Goal: Task Accomplishment & Management: Manage account settings

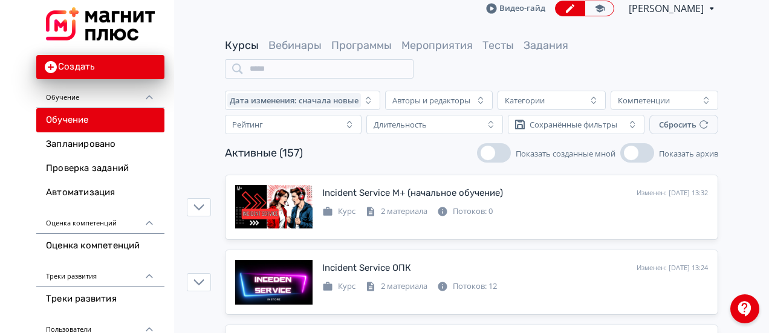
scroll to position [70, 0]
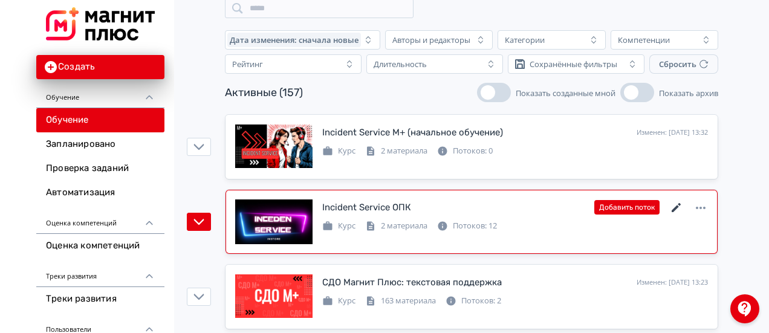
click at [681, 204] on icon at bounding box center [676, 208] width 15 height 15
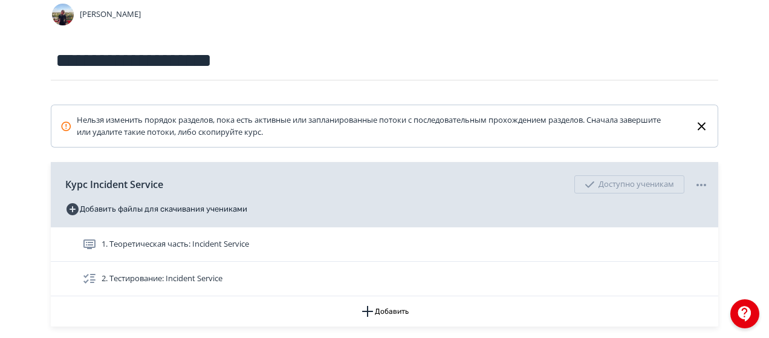
scroll to position [181, 0]
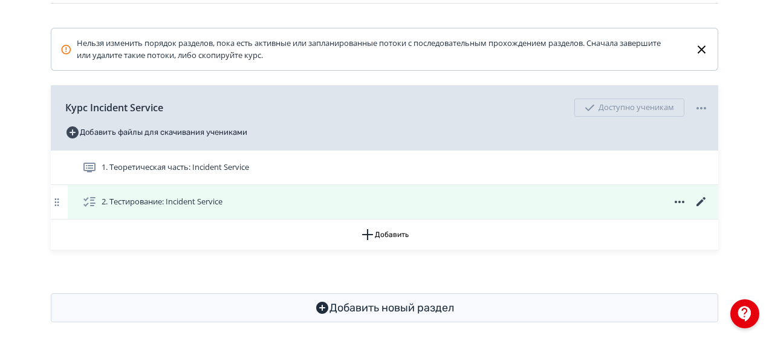
click at [705, 198] on icon at bounding box center [700, 201] width 9 height 9
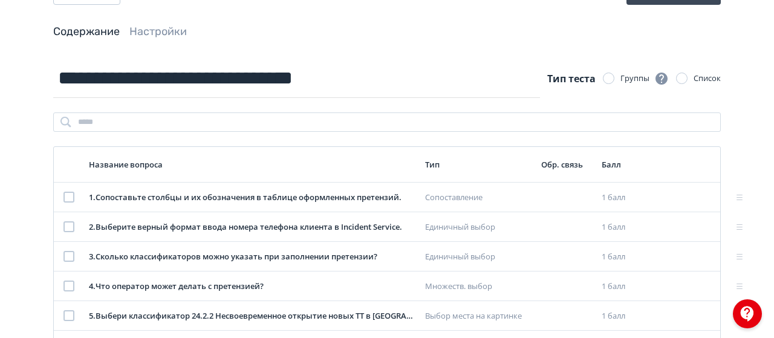
scroll to position [121, 0]
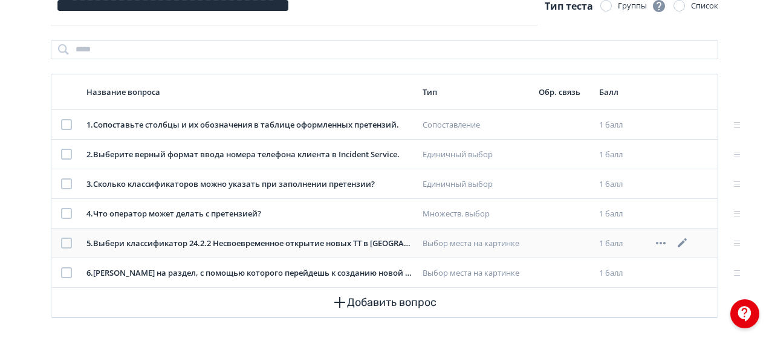
click at [684, 239] on icon at bounding box center [682, 243] width 15 height 15
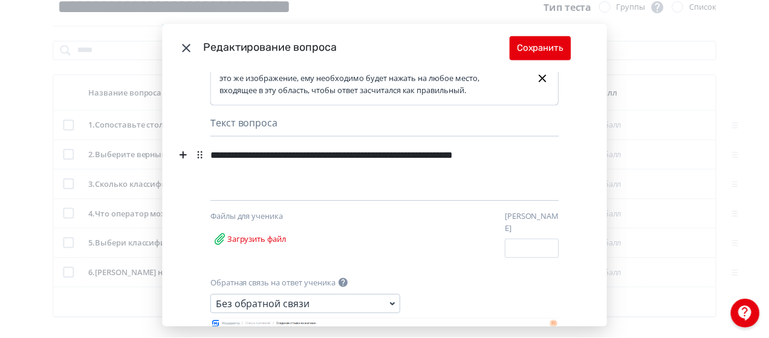
scroll to position [0, 0]
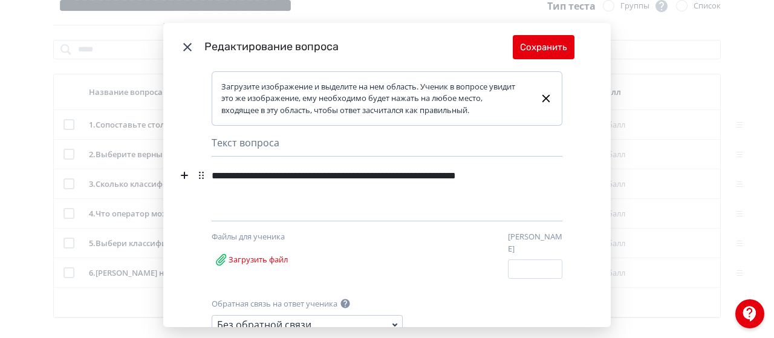
click at [185, 51] on icon "Modal" at bounding box center [187, 47] width 15 height 15
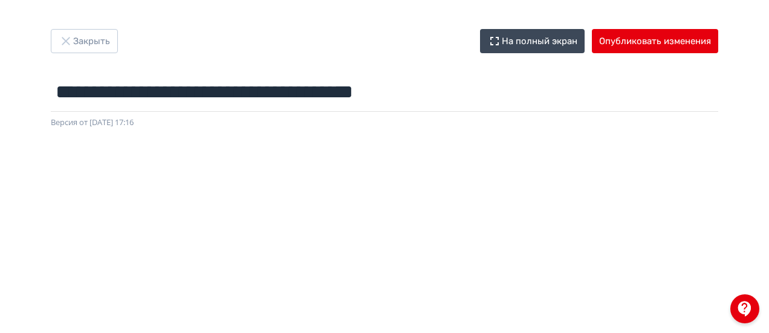
click at [388, 10] on div "**********" at bounding box center [384, 166] width 769 height 333
click at [94, 50] on button "Закрыть" at bounding box center [84, 41] width 67 height 24
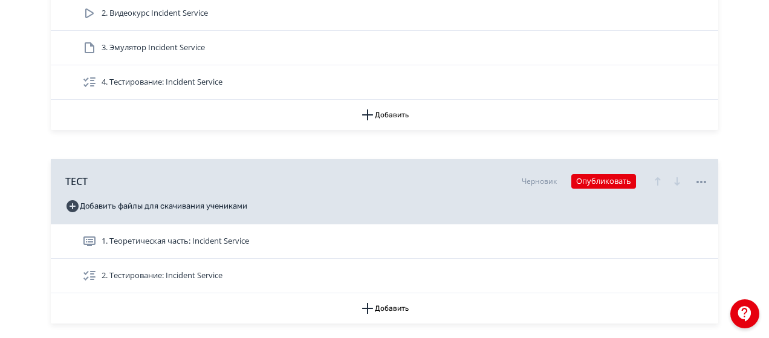
scroll to position [2418, 0]
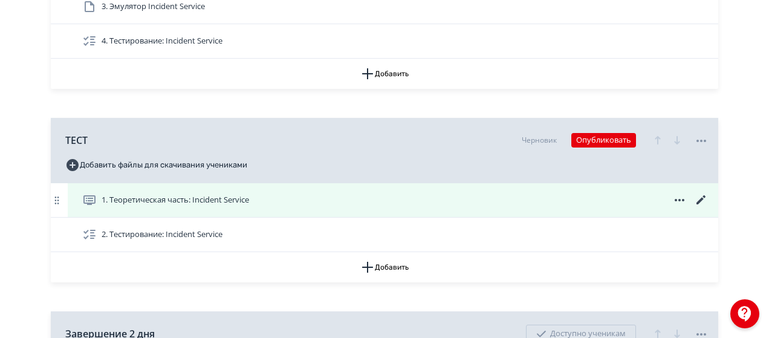
click at [696, 193] on icon at bounding box center [701, 200] width 15 height 15
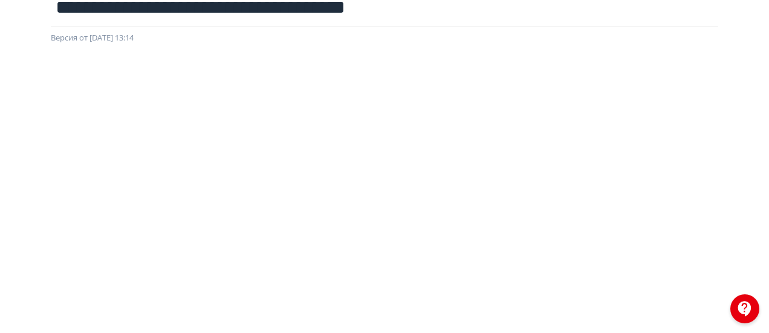
scroll to position [121, 0]
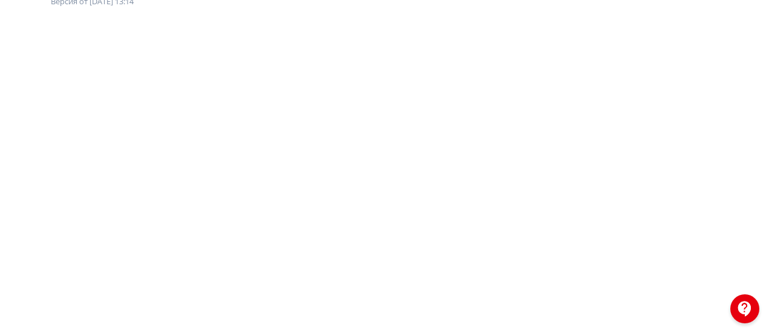
drag, startPoint x: 102, startPoint y: 16, endPoint x: 88, endPoint y: 8, distance: 15.1
click at [102, 16] on div at bounding box center [384, 280] width 769 height 544
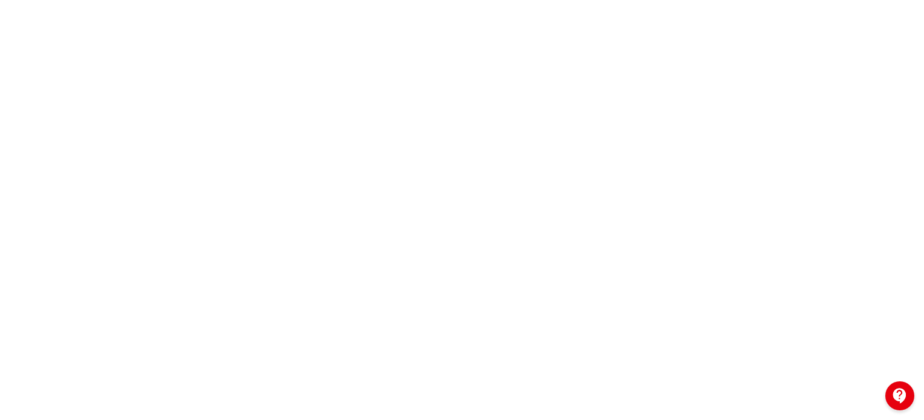
scroll to position [22, 0]
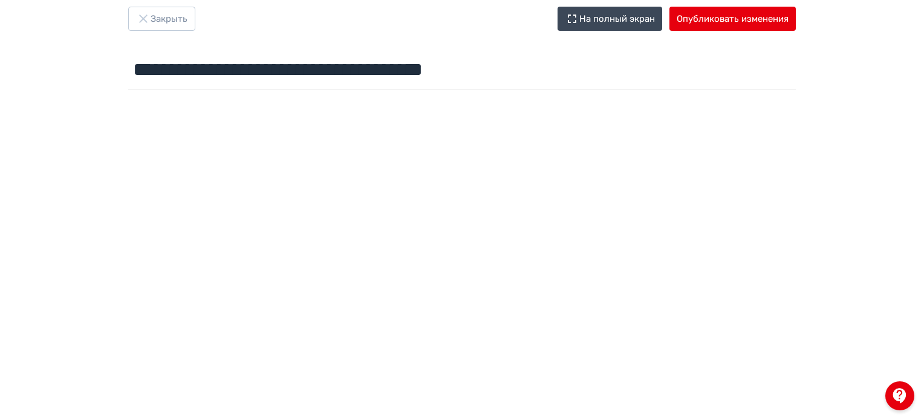
click at [343, 32] on div "**********" at bounding box center [461, 51] width 725 height 88
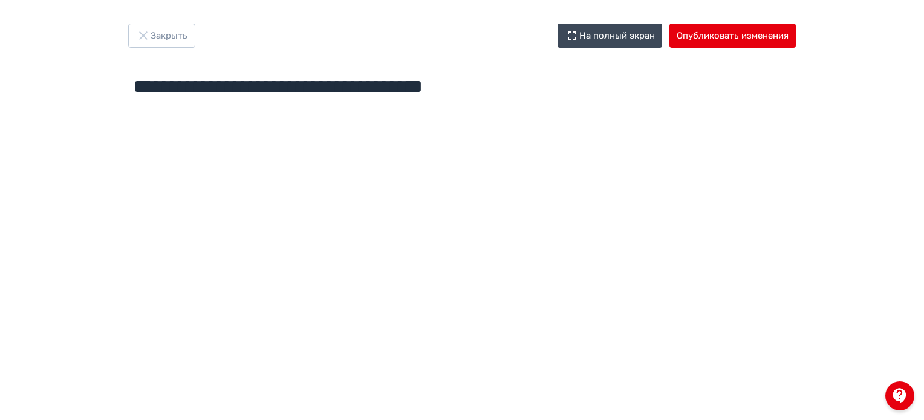
scroll to position [0, 0]
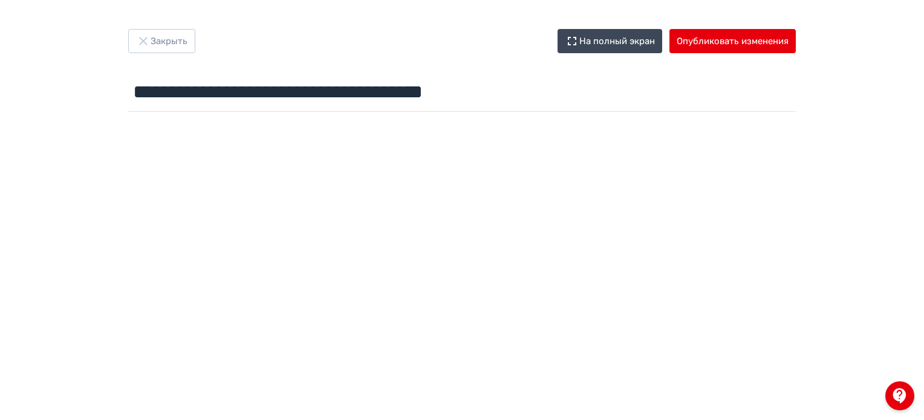
click at [247, 118] on div at bounding box center [462, 389] width 924 height 544
click at [736, 51] on button "Опубликовать изменения" at bounding box center [732, 41] width 126 height 24
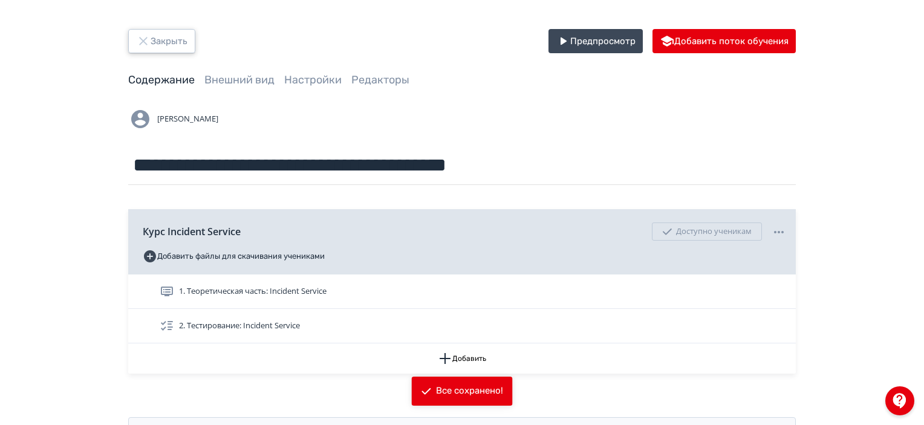
click at [169, 36] on button "Закрыть" at bounding box center [161, 41] width 67 height 24
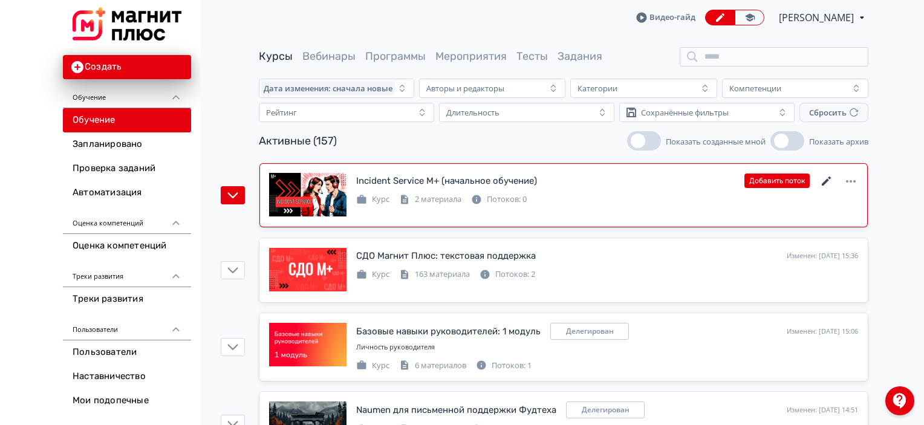
click at [827, 179] on icon at bounding box center [826, 181] width 9 height 9
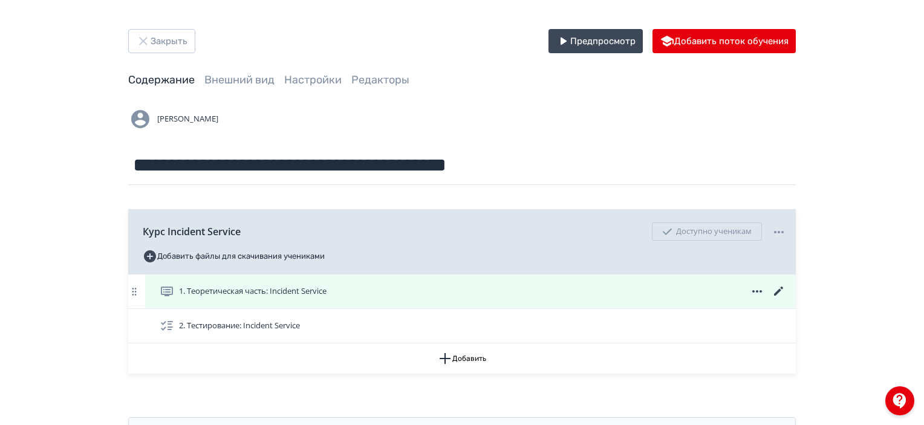
click at [780, 292] on icon at bounding box center [778, 291] width 15 height 15
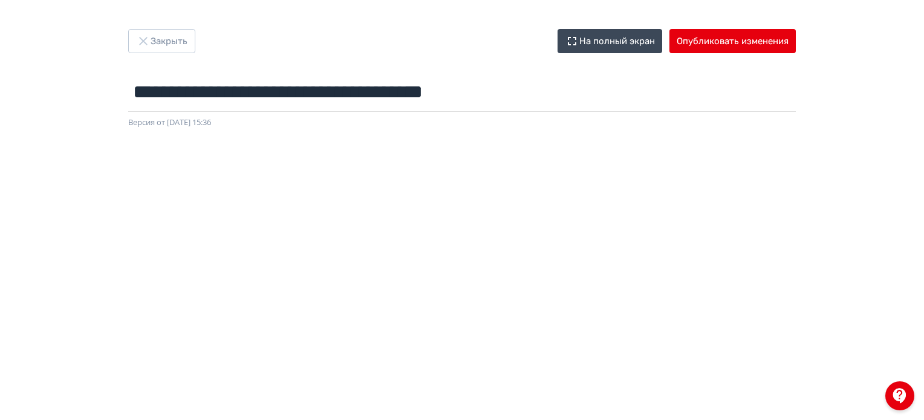
click at [374, 137] on div at bounding box center [462, 401] width 924 height 544
click at [711, 33] on button "Опубликовать изменения" at bounding box center [732, 41] width 126 height 24
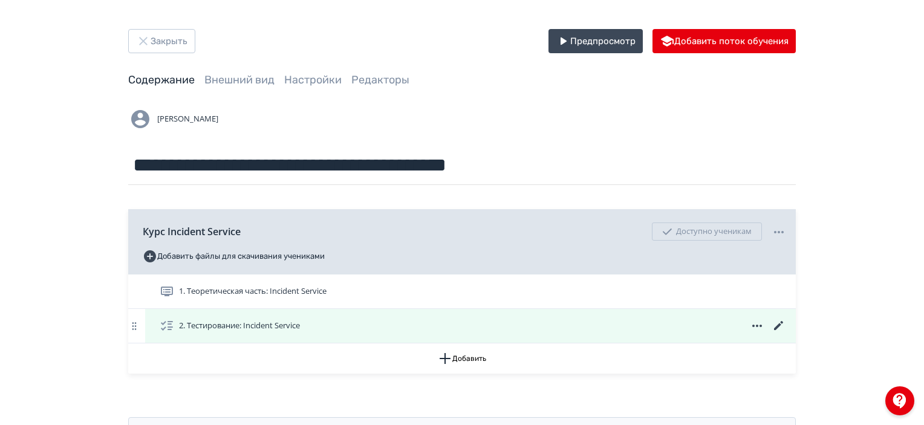
click at [774, 328] on icon at bounding box center [778, 325] width 9 height 9
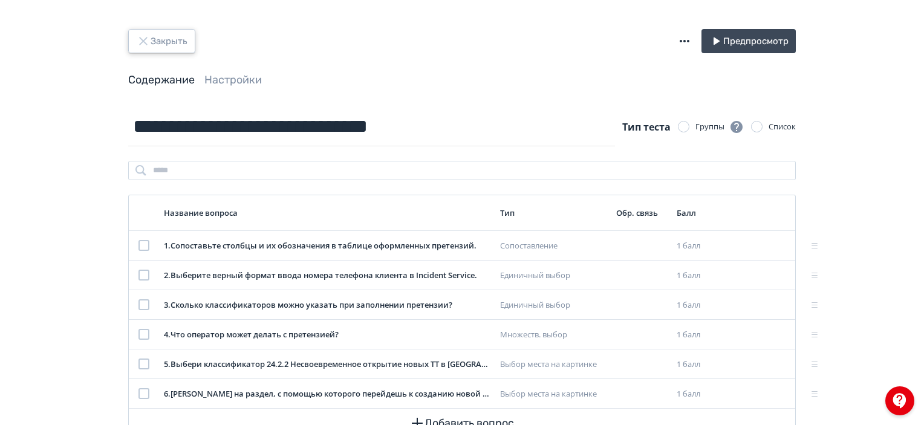
click at [140, 51] on button "Закрыть" at bounding box center [161, 41] width 67 height 24
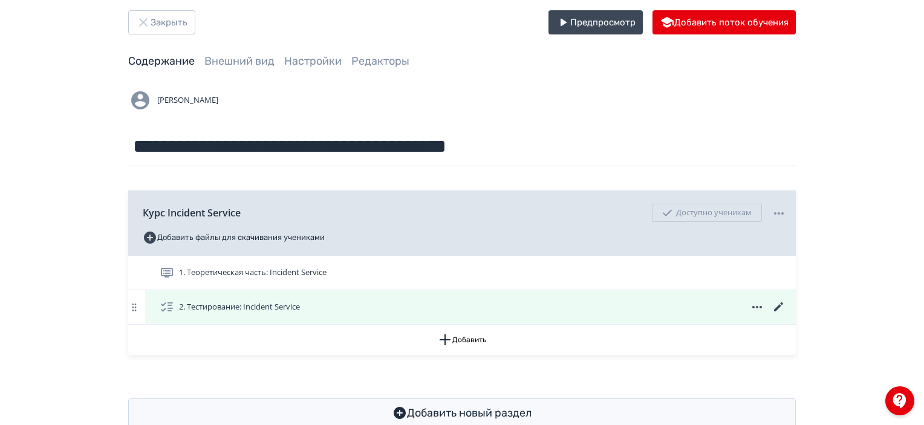
scroll to position [50, 0]
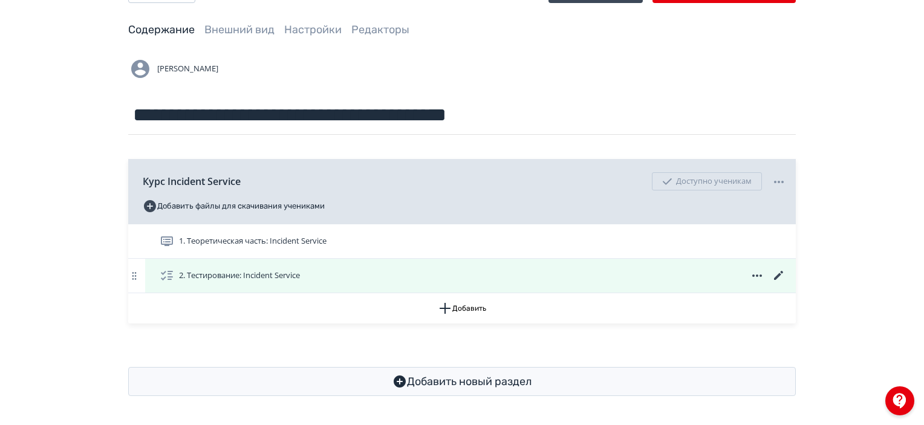
click at [753, 274] on icon at bounding box center [757, 275] width 10 height 2
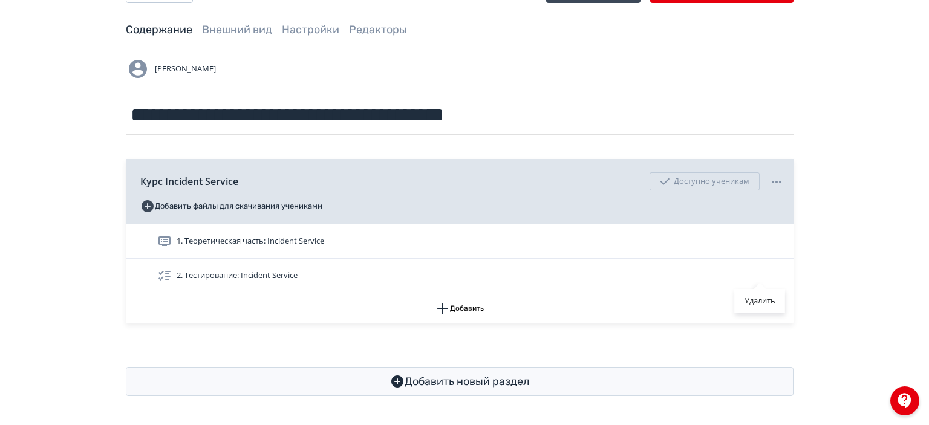
click at [766, 276] on div "Удалить" at bounding box center [759, 275] width 15 height 15
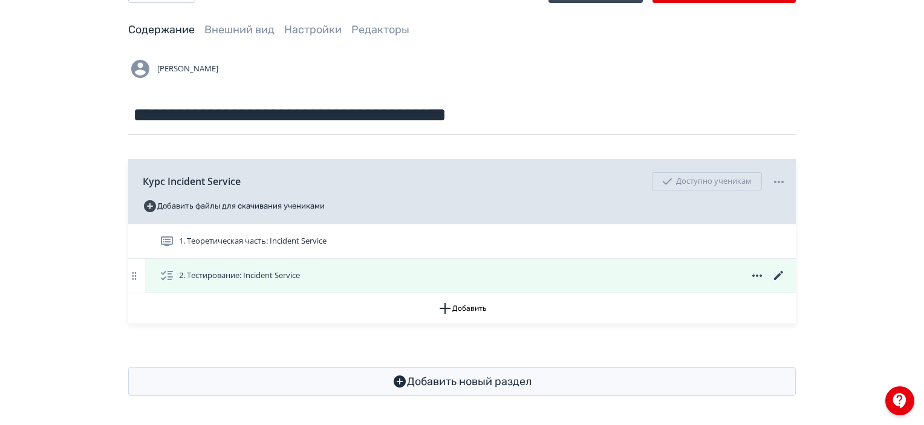
click at [774, 275] on icon at bounding box center [778, 275] width 15 height 15
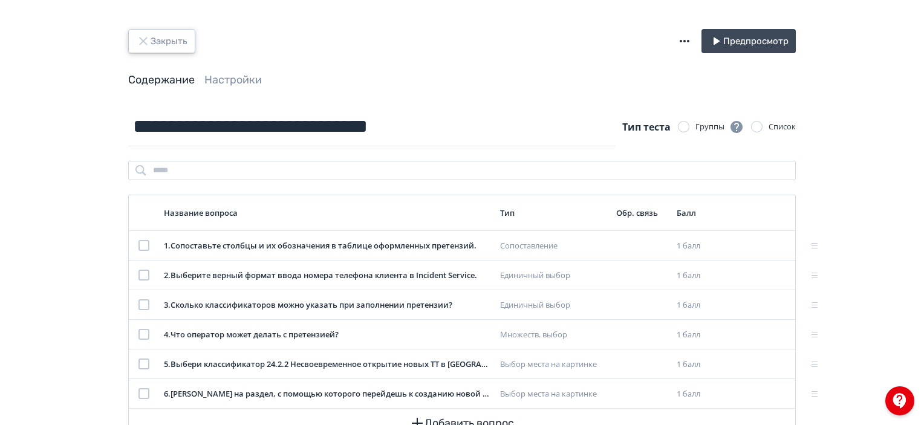
click at [174, 37] on button "Закрыть" at bounding box center [161, 41] width 67 height 24
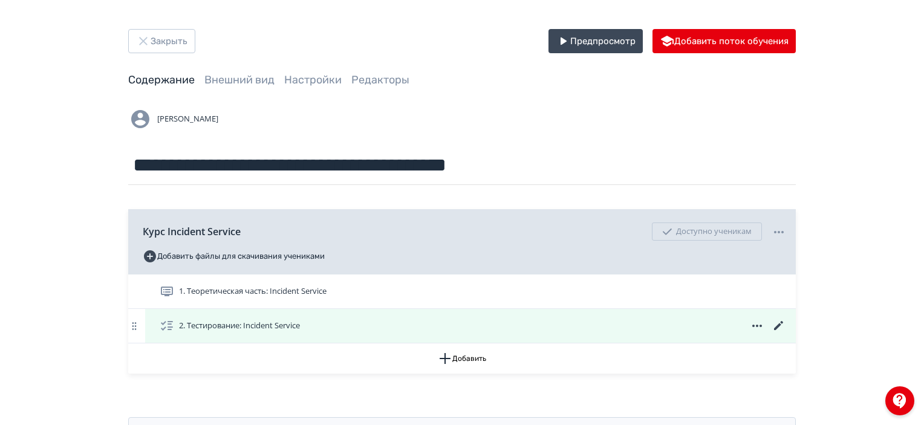
click at [779, 326] on icon at bounding box center [778, 325] width 9 height 9
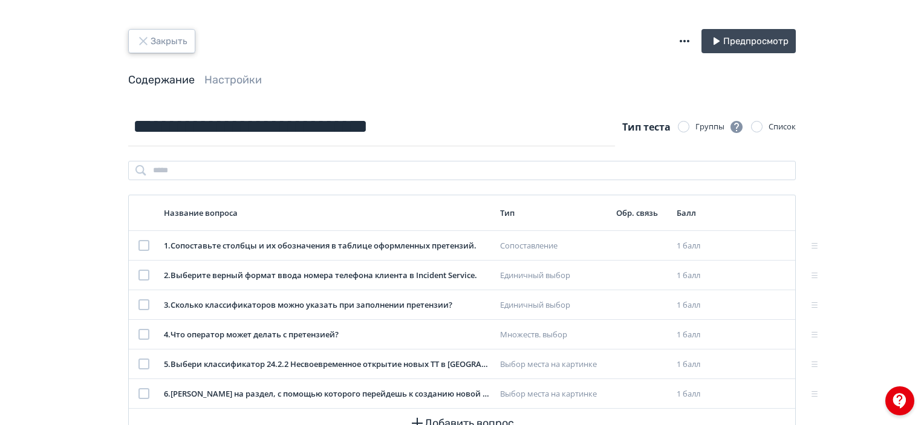
click at [161, 48] on button "Закрыть" at bounding box center [161, 41] width 67 height 24
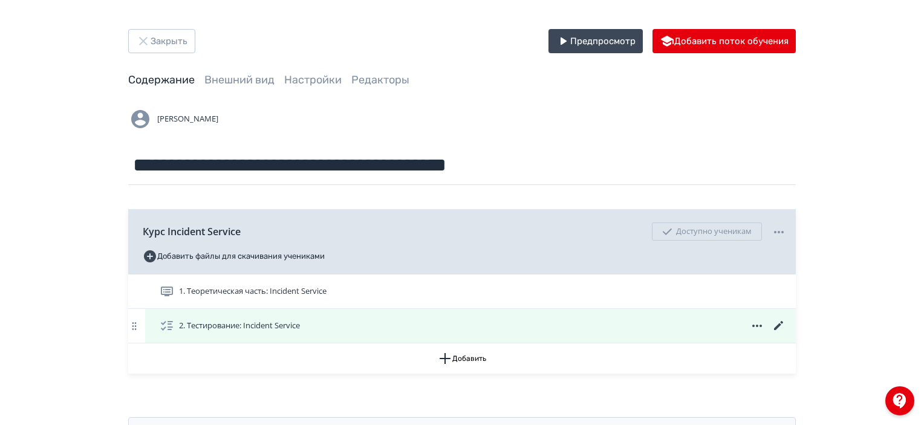
click at [759, 325] on icon at bounding box center [757, 326] width 15 height 15
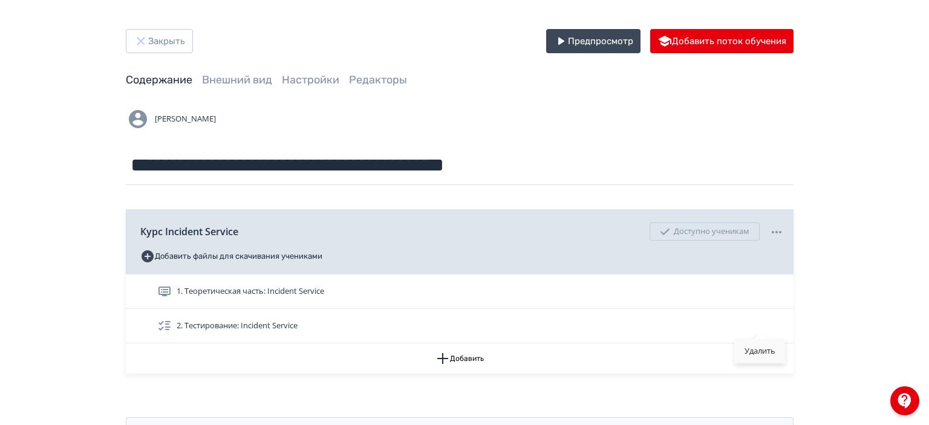
click at [757, 358] on div "Удалить" at bounding box center [760, 351] width 50 height 24
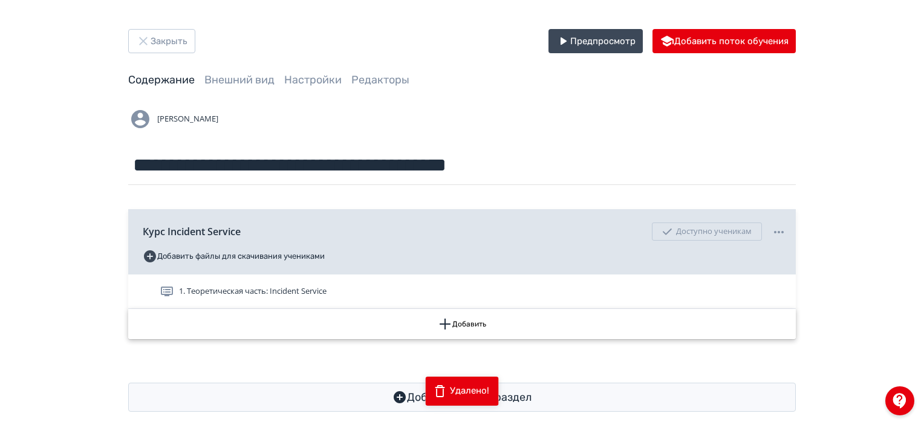
click at [512, 334] on button "Добавить" at bounding box center [461, 324] width 667 height 30
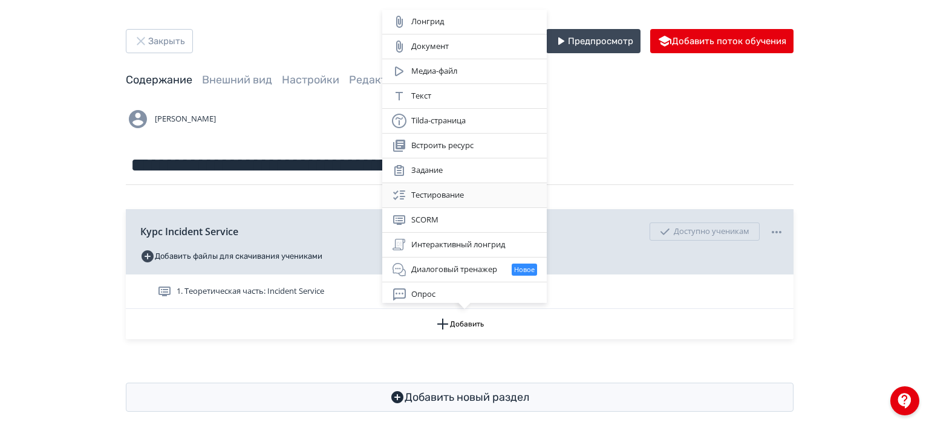
click at [438, 192] on div "Тестирование" at bounding box center [464, 195] width 145 height 15
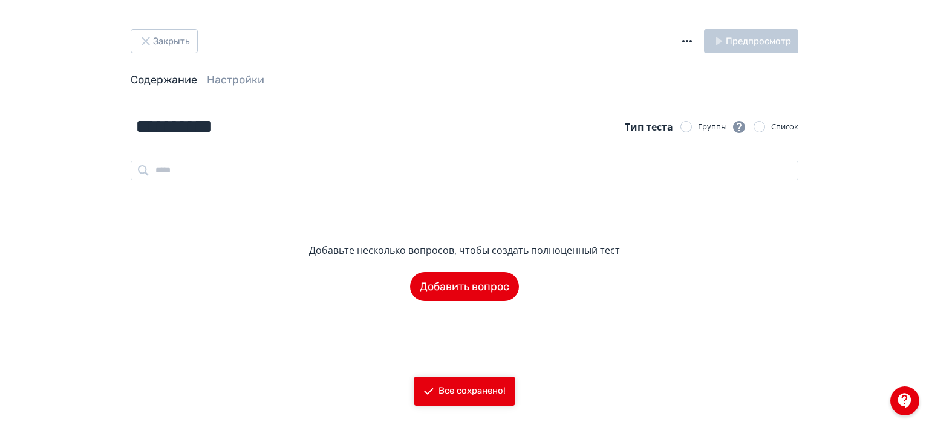
click at [684, 46] on icon "button" at bounding box center [686, 41] width 15 height 15
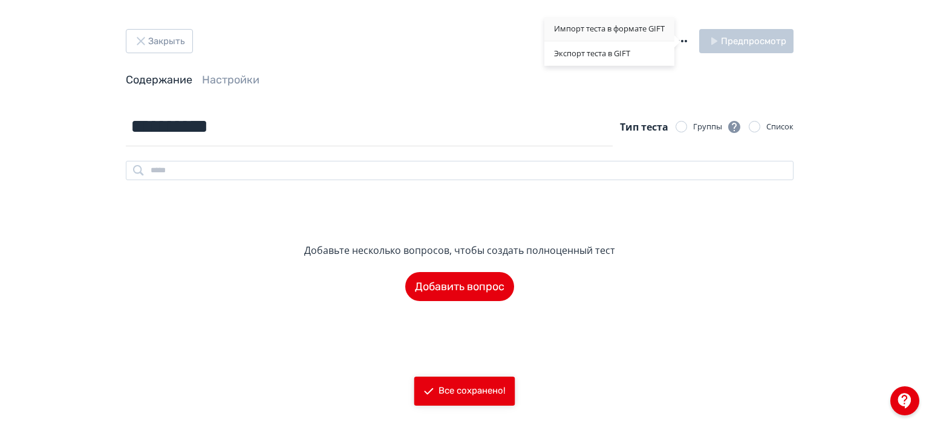
click at [586, 24] on div "Импорт теста в формате GIFT" at bounding box center [609, 29] width 130 height 24
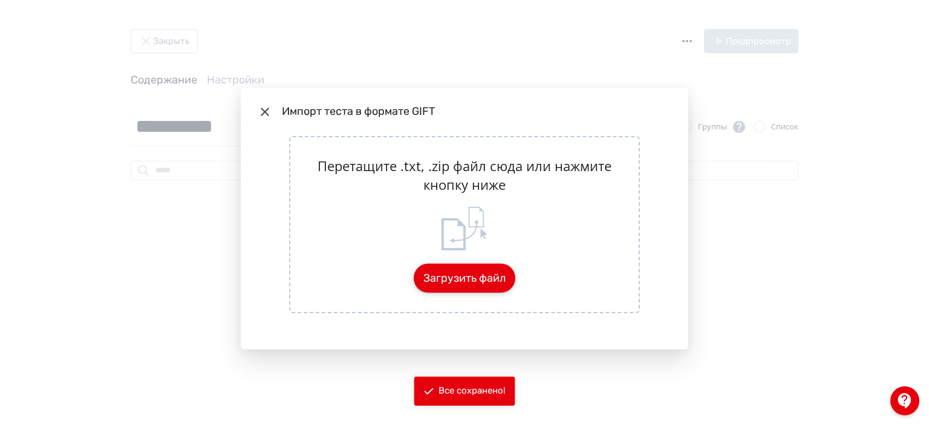
click at [488, 282] on button "Загрузить файл" at bounding box center [464, 278] width 102 height 29
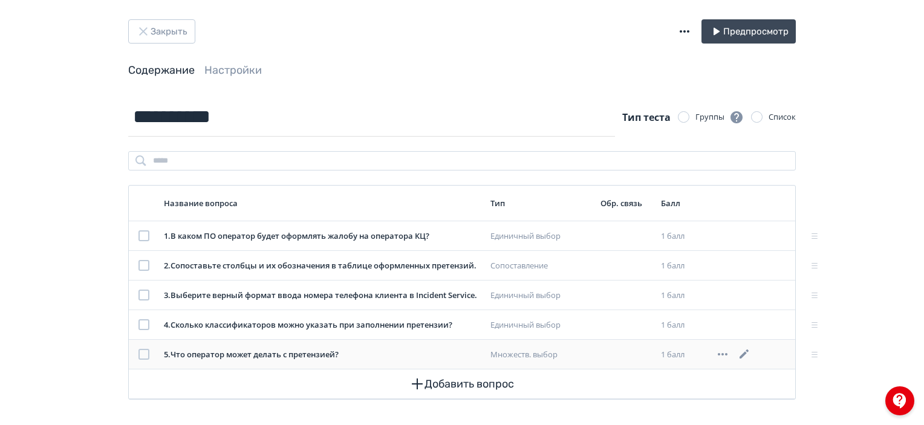
scroll to position [12, 0]
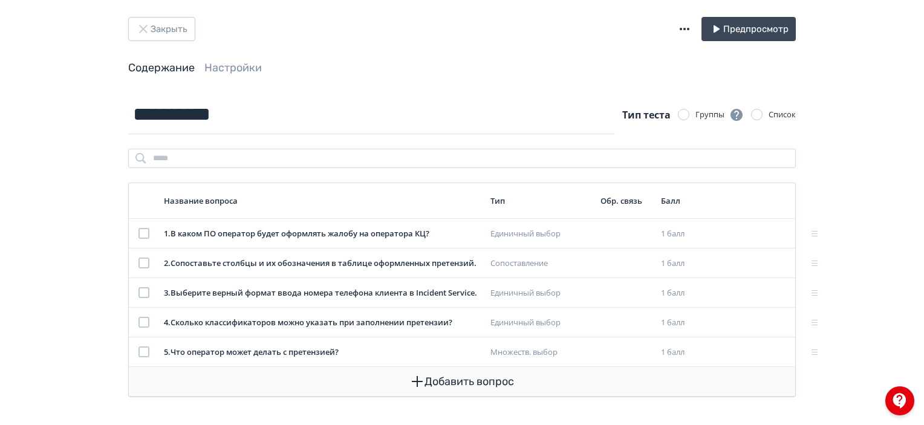
click at [365, 391] on button "Добавить вопрос" at bounding box center [461, 381] width 647 height 29
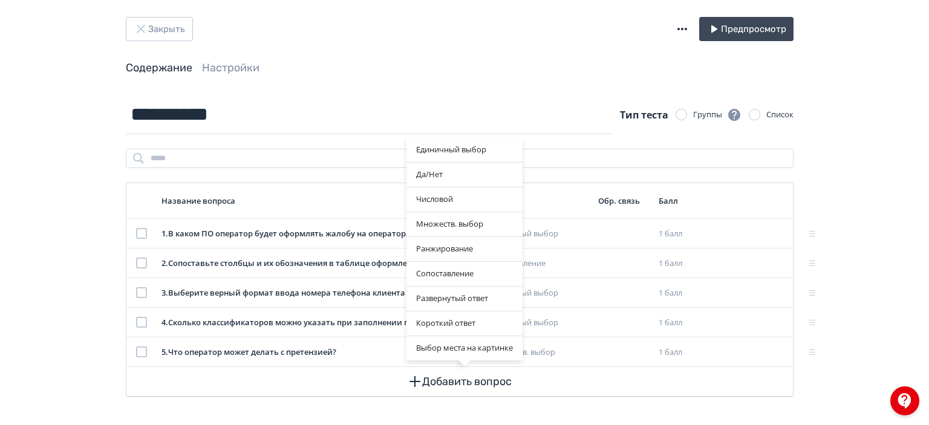
click at [388, 405] on div "Единичный выбор Да/Нет Числовой Множеств. выбор Ранжирование Сопоставление Разв…" at bounding box center [464, 212] width 929 height 425
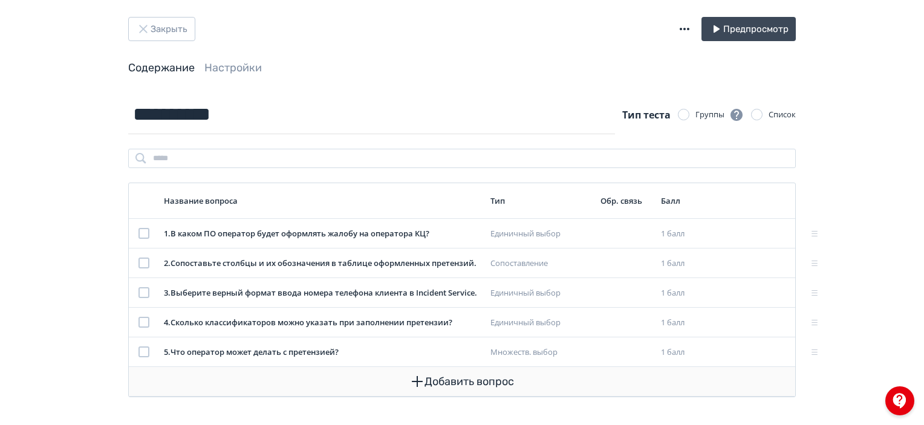
click at [436, 384] on button "Добавить вопрос" at bounding box center [461, 381] width 647 height 29
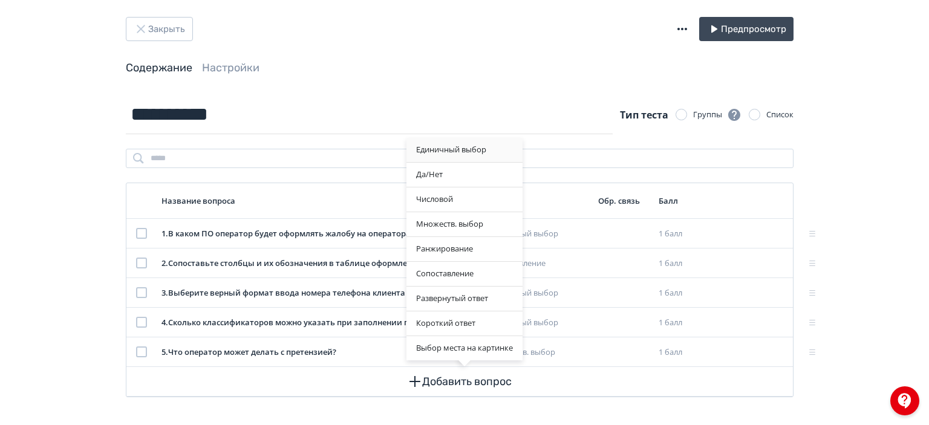
click at [456, 142] on div "Единичный выбор" at bounding box center [464, 150] width 116 height 24
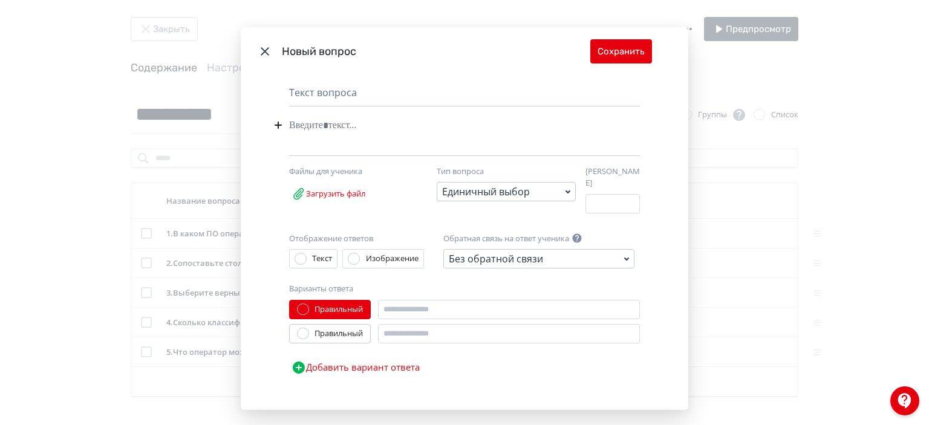
click at [303, 138] on div "Modal" at bounding box center [446, 134] width 314 height 41
click at [302, 127] on div "Modal" at bounding box center [446, 125] width 314 height 23
click at [269, 50] on icon "Modal" at bounding box center [265, 51] width 15 height 15
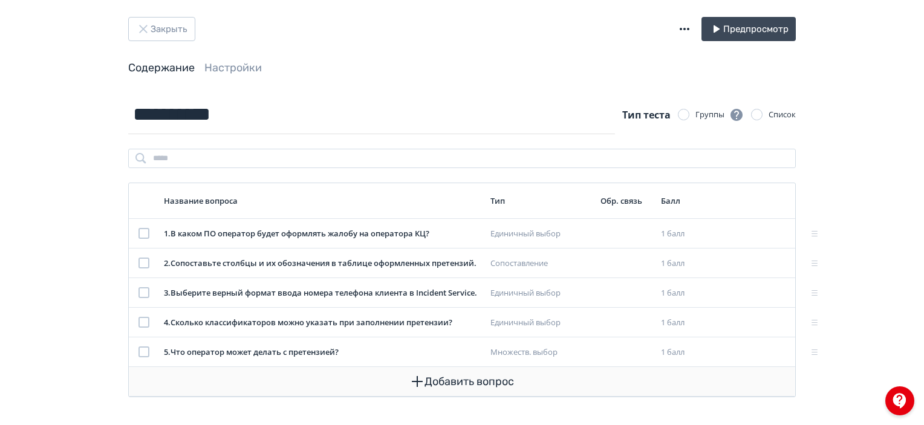
click at [481, 379] on button "Добавить вопрос" at bounding box center [461, 381] width 647 height 29
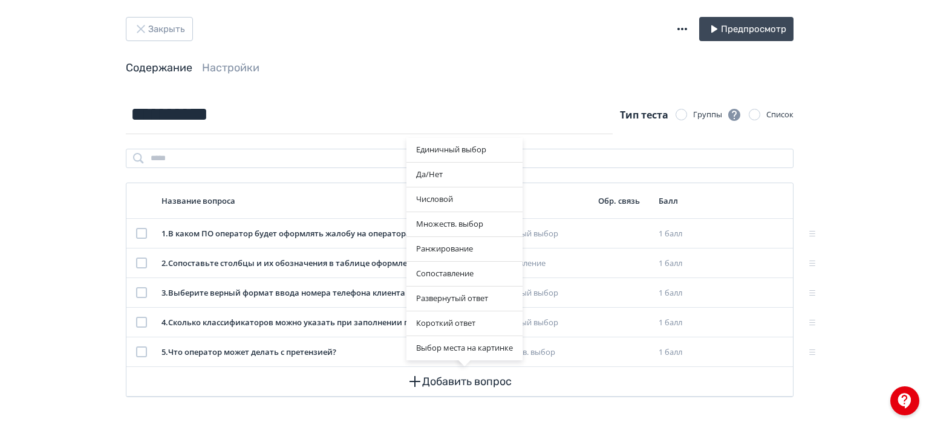
click at [464, 83] on div "Единичный выбор Да/Нет Числовой Множеств. выбор Ранжирование Сопоставление Разв…" at bounding box center [464, 212] width 929 height 425
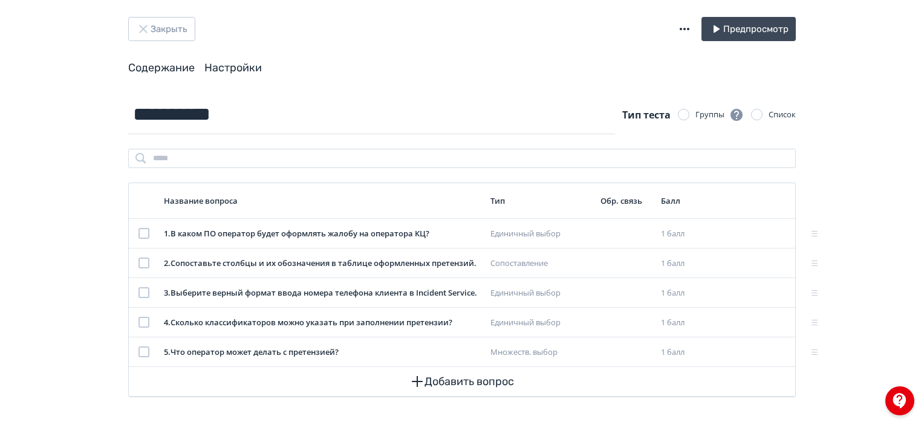
click at [234, 73] on link "Настройки" at bounding box center [232, 67] width 57 height 13
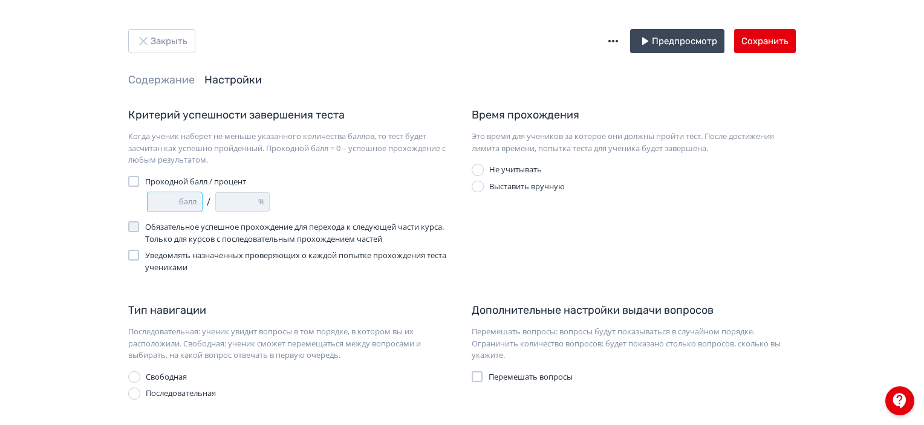
click at [184, 205] on div "балл" at bounding box center [190, 202] width 22 height 12
click at [135, 184] on div at bounding box center [133, 181] width 11 height 11
click at [233, 203] on input "*" at bounding box center [237, 202] width 42 height 18
type input "*"
click at [227, 199] on input "*" at bounding box center [237, 202] width 42 height 18
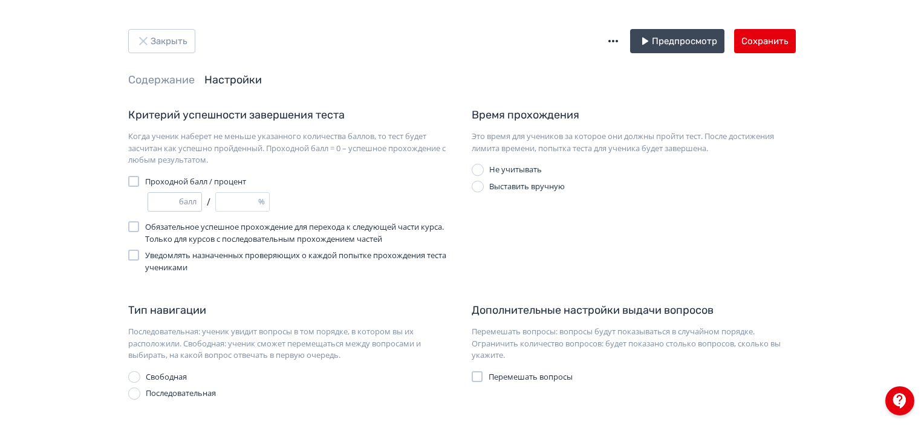
type input "*"
type input "**"
click at [384, 181] on div "Проходной балл / процент" at bounding box center [290, 182] width 324 height 12
click at [224, 203] on input "**" at bounding box center [237, 202] width 42 height 18
type input "*"
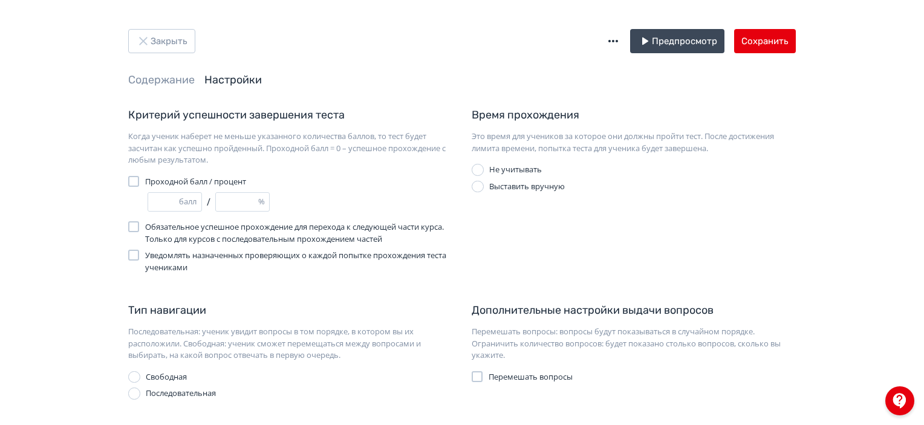
type input "*"
type input "**"
click at [320, 142] on div "Когда ученик наберет не меньше указанного количества баллов, то тест будет засч…" at bounding box center [290, 149] width 324 height 36
click at [346, 219] on div "Критерий успешности завершения теста Когда ученик наберет не меньше указанного …" at bounding box center [289, 190] width 343 height 166
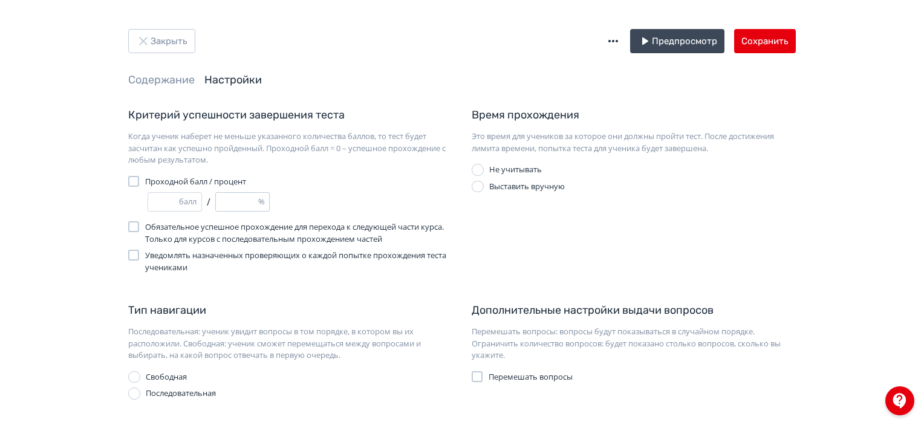
click at [248, 206] on input "**" at bounding box center [237, 202] width 42 height 18
click at [304, 205] on div "* балл / ** %" at bounding box center [300, 201] width 305 height 19
click at [242, 209] on input "**" at bounding box center [237, 202] width 42 height 18
type input "*"
type input "**"
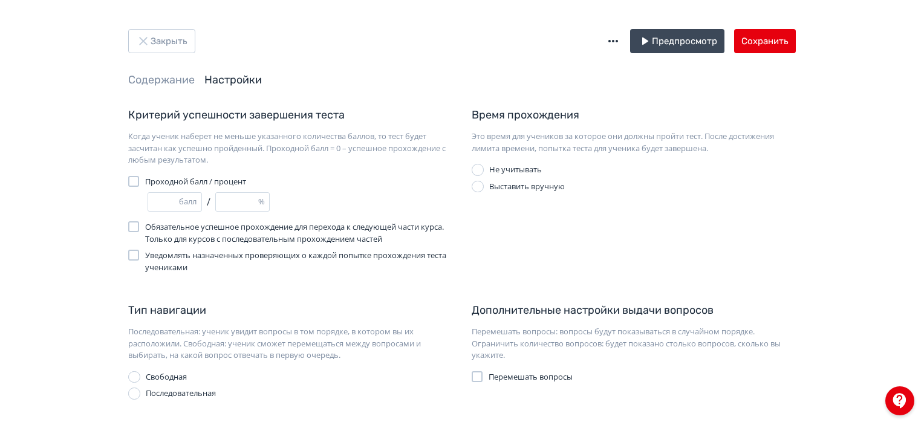
type input "*"
click at [222, 209] on input "***" at bounding box center [237, 202] width 42 height 18
click at [225, 208] on input "***" at bounding box center [237, 202] width 42 height 18
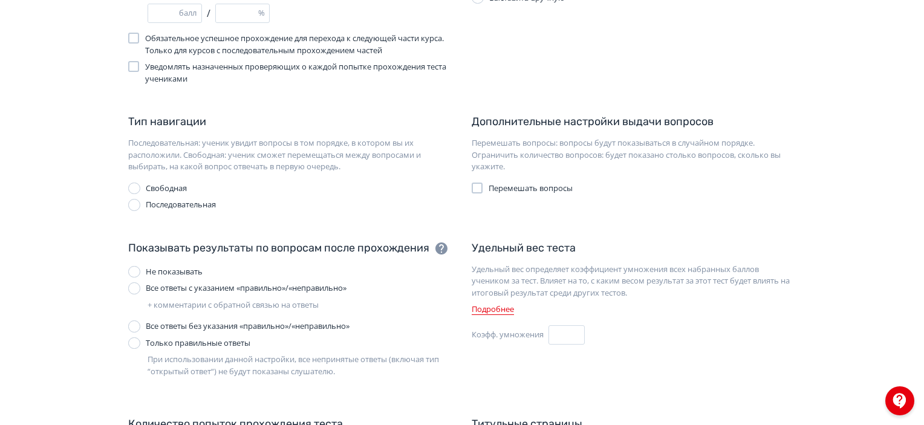
scroll to position [279, 0]
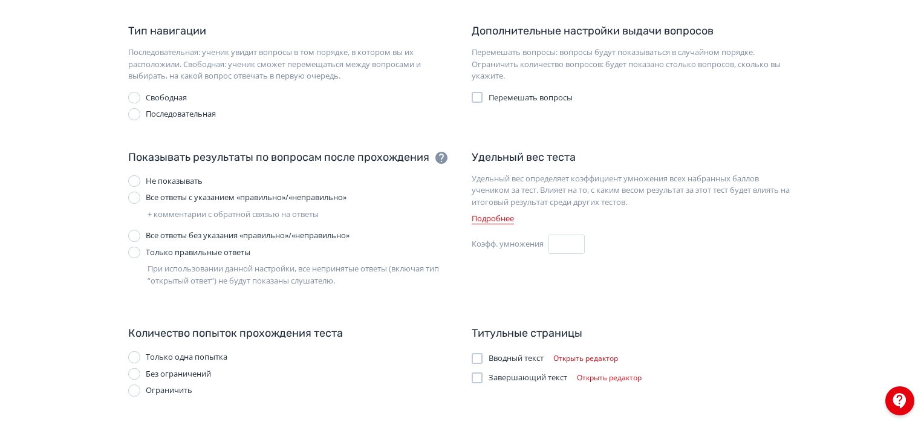
type input "**"
click at [169, 372] on div "Без ограничений" at bounding box center [178, 374] width 65 height 12
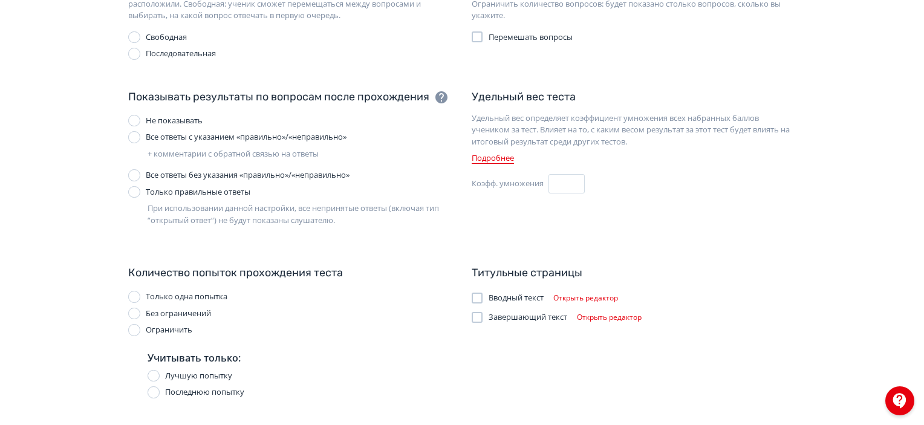
click at [158, 317] on div "Без ограничений" at bounding box center [178, 314] width 65 height 12
click at [173, 331] on div "Ограничить" at bounding box center [169, 330] width 47 height 12
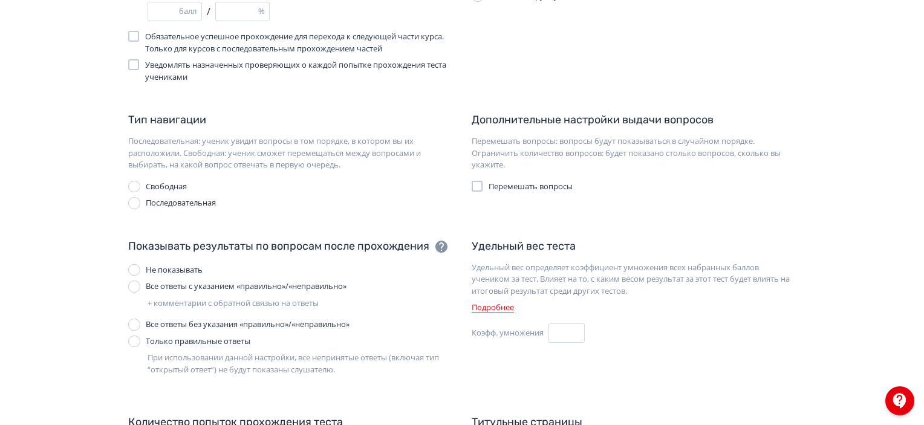
scroll to position [0, 0]
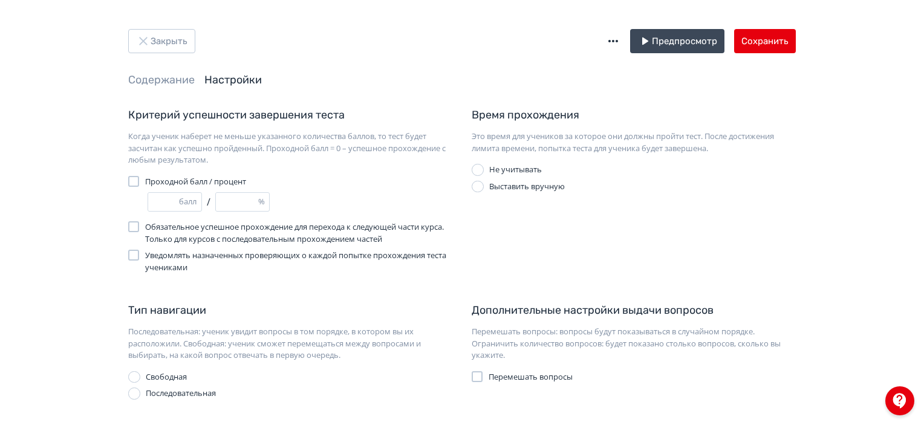
click at [776, 19] on div "Закрыть Предпросмотр Сохранить Содержание Настройки Критерий успешности заверше…" at bounding box center [462, 400] width 924 height 801
click at [774, 48] on button "Сохранить" at bounding box center [765, 41] width 62 height 24
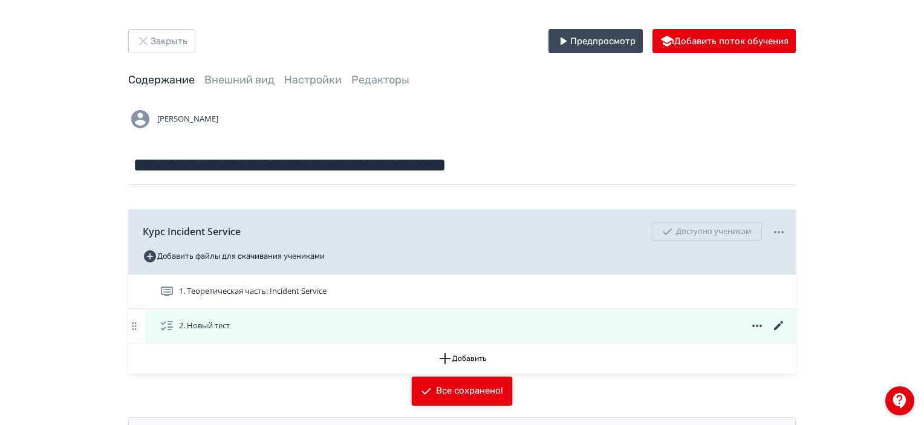
scroll to position [50, 0]
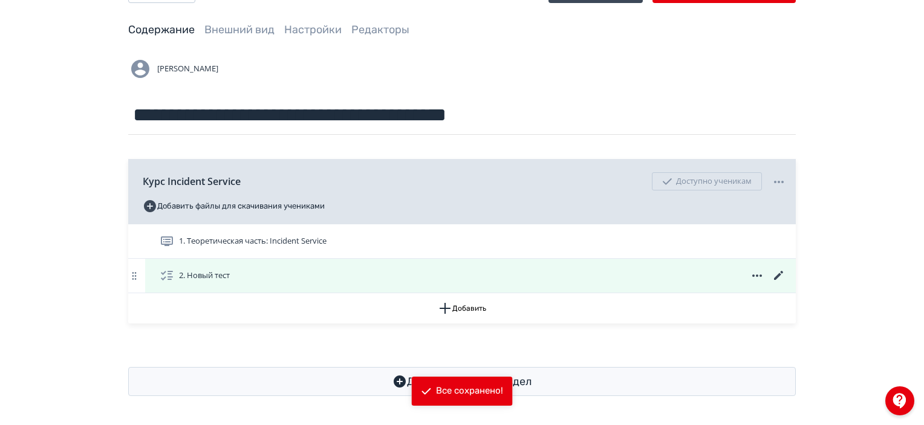
click at [779, 274] on icon at bounding box center [778, 275] width 9 height 9
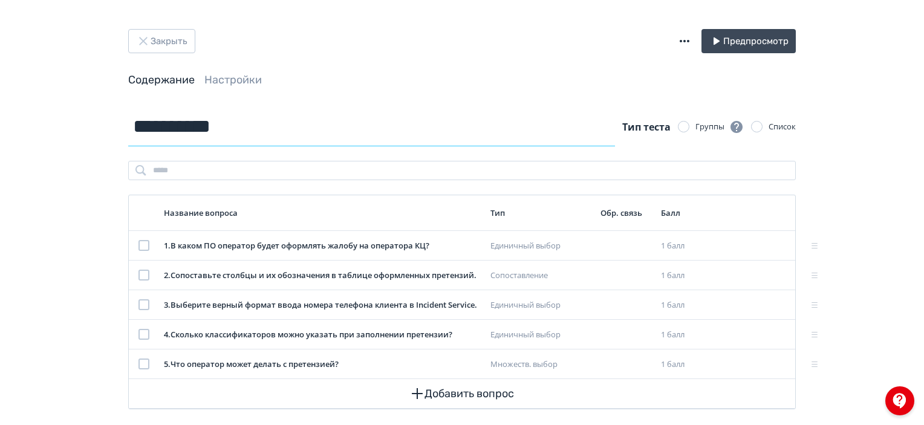
drag, startPoint x: 260, startPoint y: 126, endPoint x: 121, endPoint y: 129, distance: 139.1
click at [121, 129] on div "**********" at bounding box center [461, 258] width 725 height 302
paste input "**********"
type input "**********"
click at [609, 94] on div "Закрыть Предпросмотр Содержание Настройки" at bounding box center [461, 68] width 725 height 78
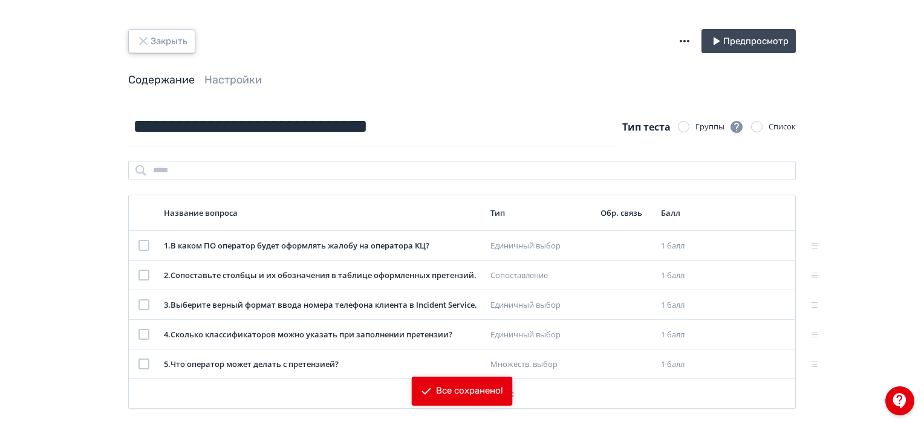
click at [168, 41] on button "Закрыть" at bounding box center [161, 41] width 67 height 24
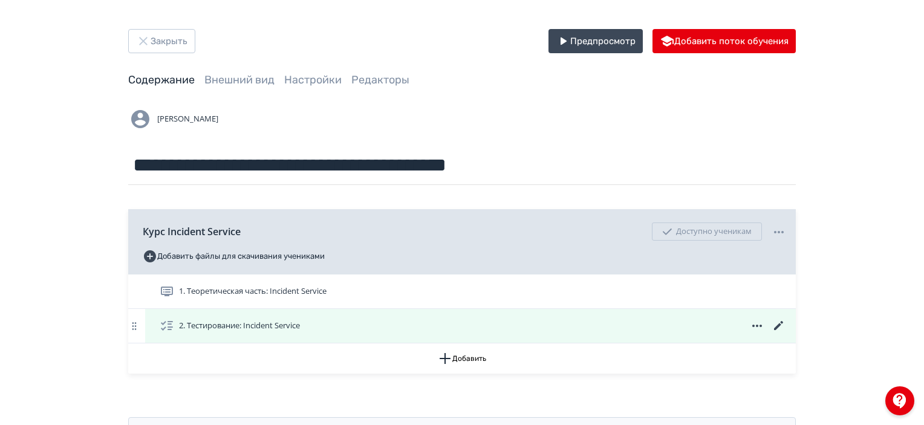
click at [779, 325] on icon at bounding box center [778, 325] width 9 height 9
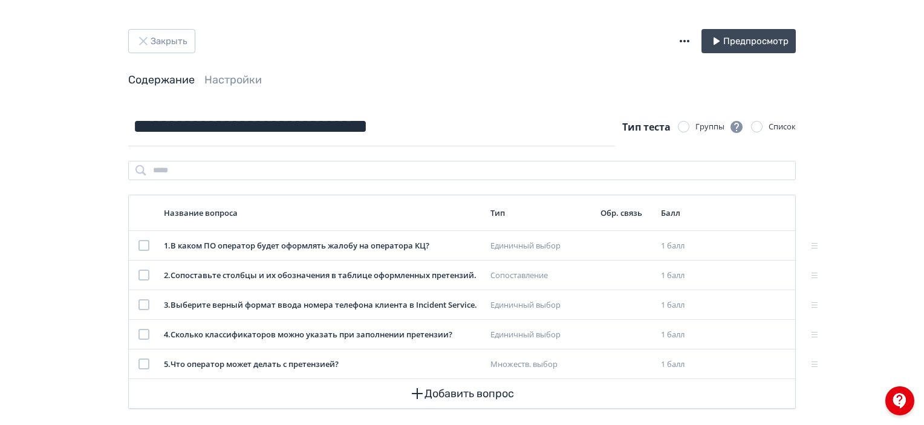
click at [683, 33] on button "button" at bounding box center [684, 41] width 15 height 24
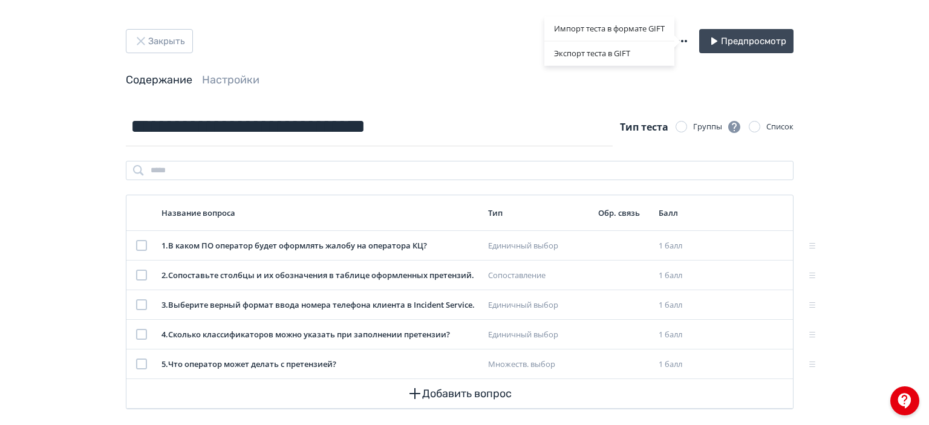
click at [186, 38] on div "Импорт теста в формате GIFT Экспорт теста в GIFT" at bounding box center [464, 212] width 929 height 425
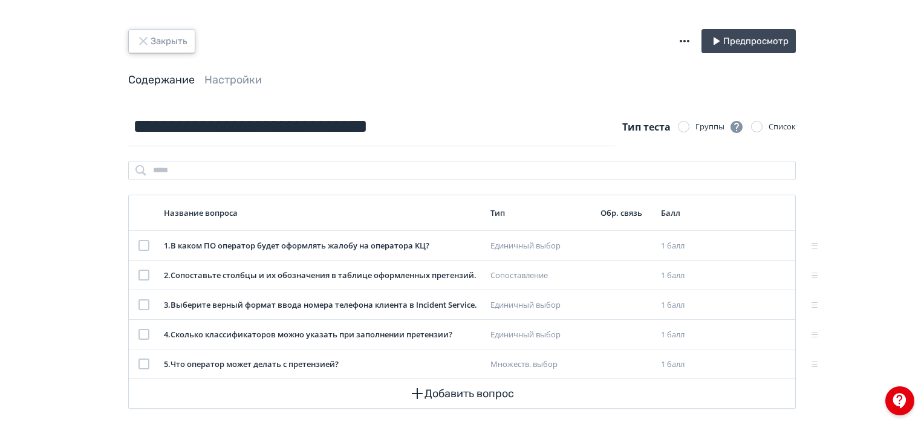
click at [176, 39] on button "Закрыть" at bounding box center [161, 41] width 67 height 24
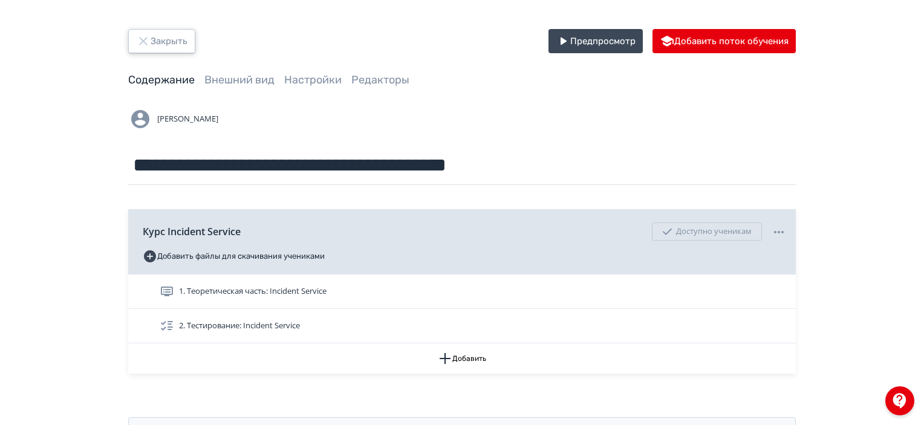
click at [177, 39] on button "Закрыть" at bounding box center [161, 41] width 67 height 24
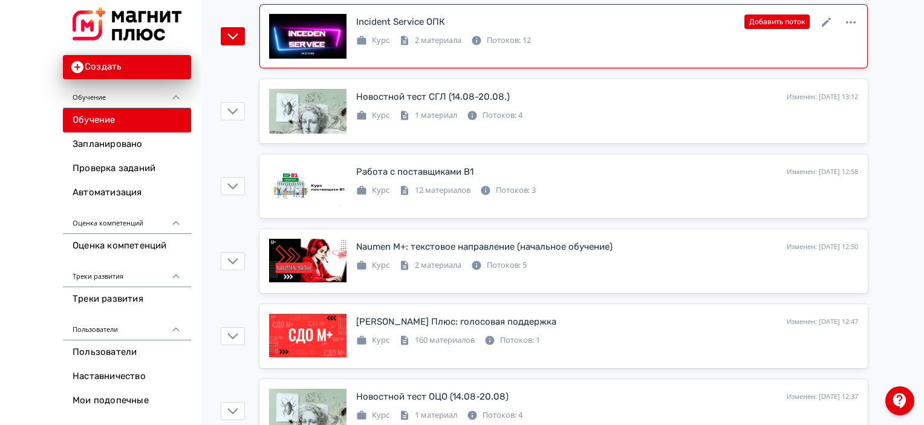
scroll to position [544, 0]
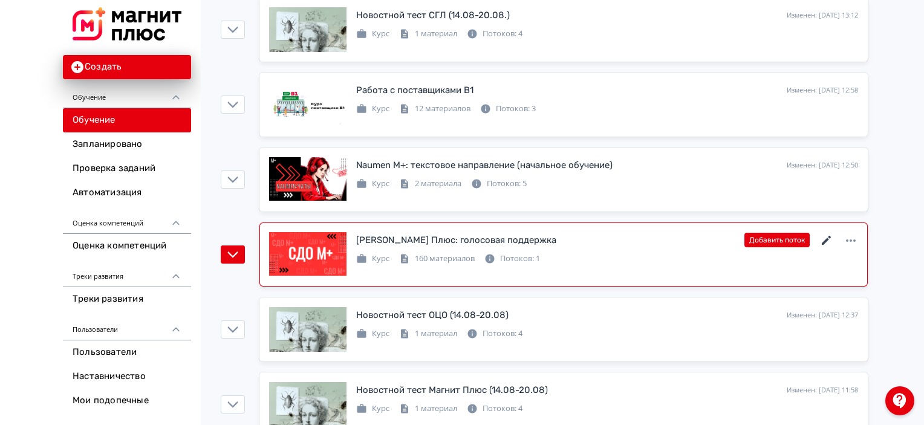
click at [826, 235] on icon at bounding box center [826, 240] width 15 height 15
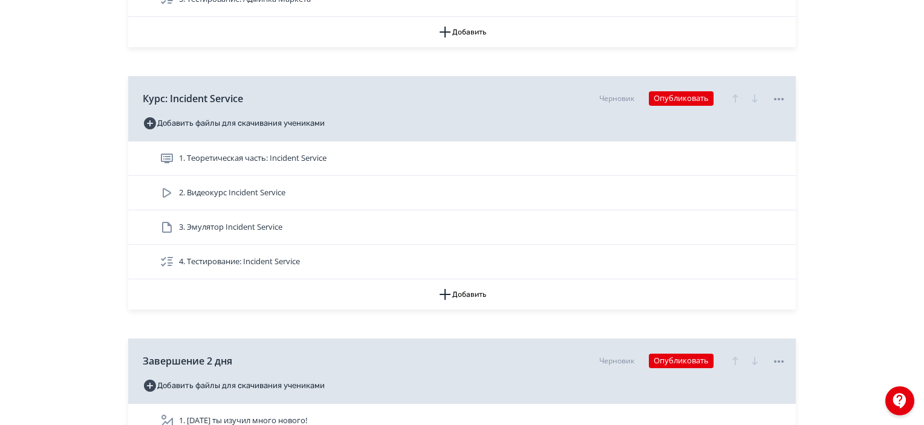
scroll to position [2116, 0]
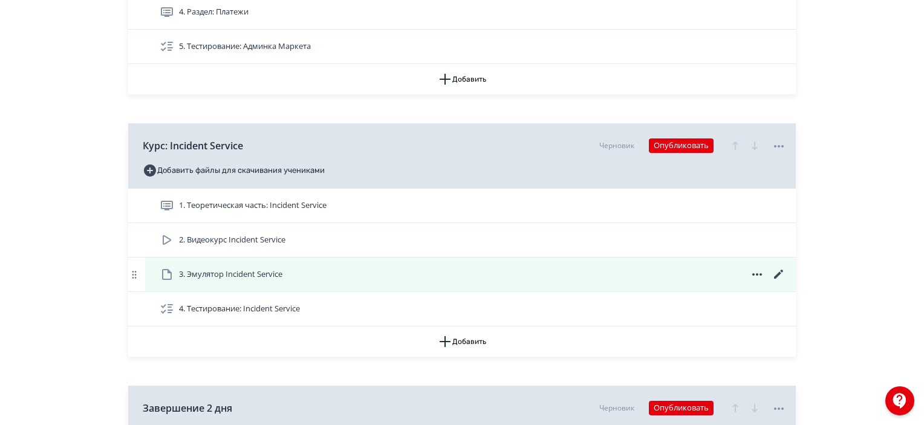
click at [754, 270] on icon at bounding box center [757, 274] width 15 height 15
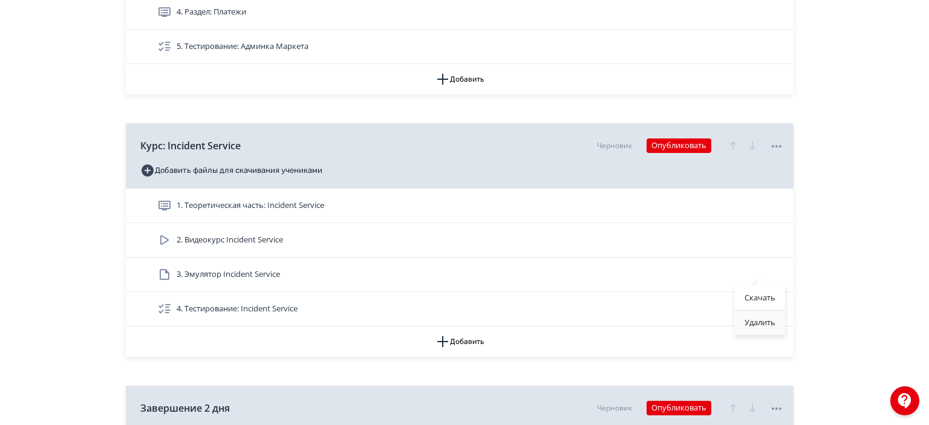
click at [757, 321] on div "Удалить" at bounding box center [760, 323] width 50 height 24
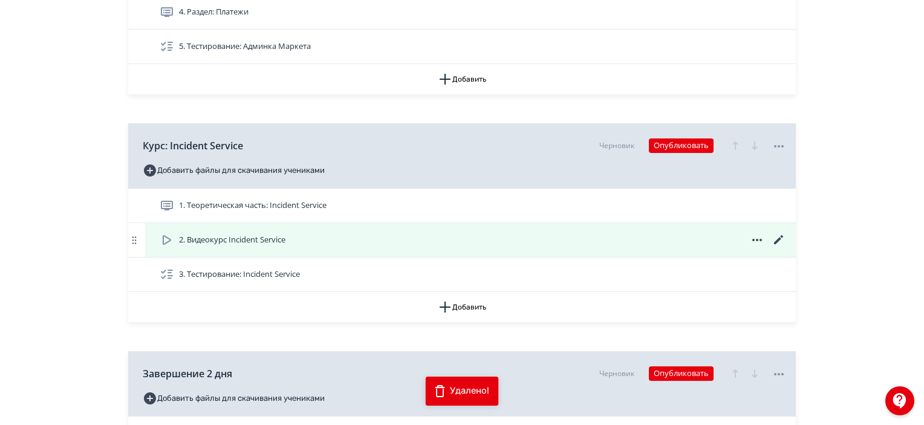
click at [488, 243] on div "2. Видеокурс Incident Service" at bounding box center [473, 240] width 626 height 15
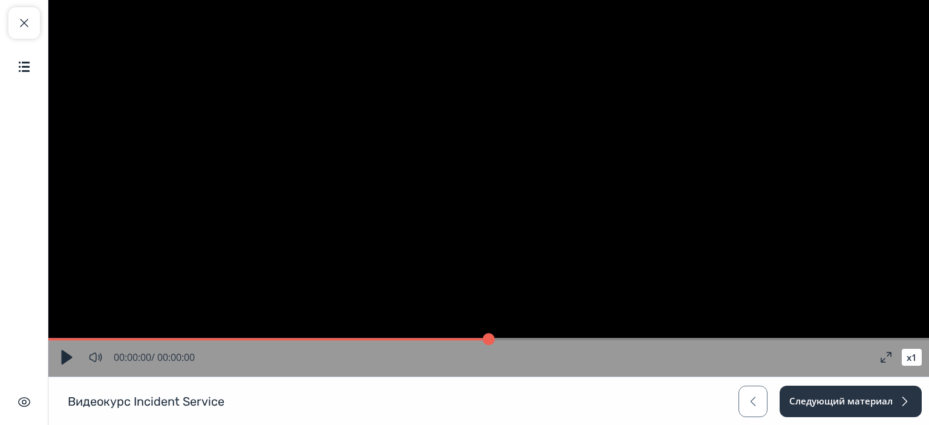
click at [64, 358] on button "button" at bounding box center [67, 357] width 22 height 22
click at [64, 357] on button "button" at bounding box center [67, 357] width 22 height 22
type input "*"
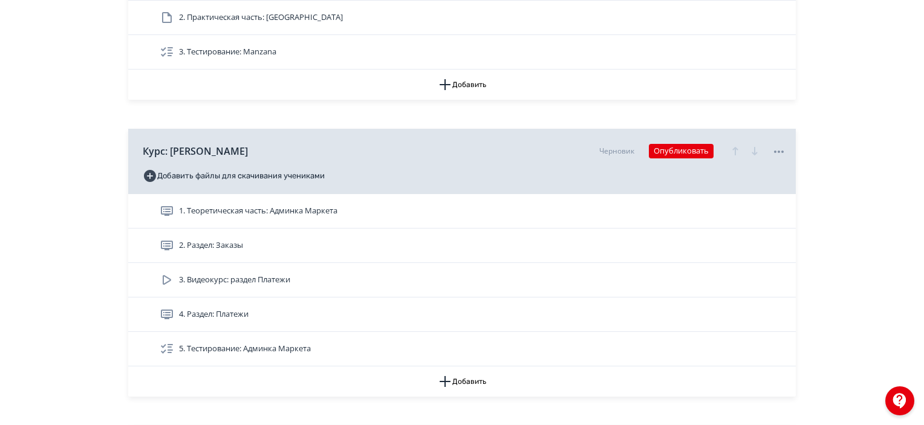
scroll to position [2116, 0]
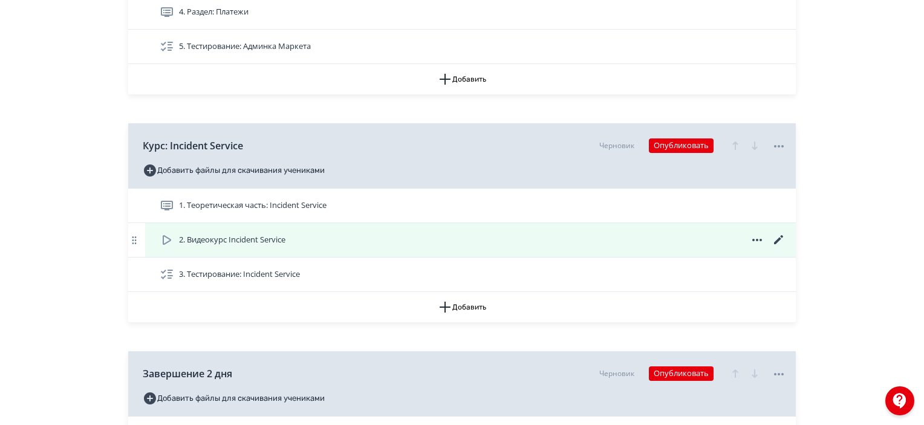
click at [751, 234] on icon at bounding box center [757, 240] width 15 height 15
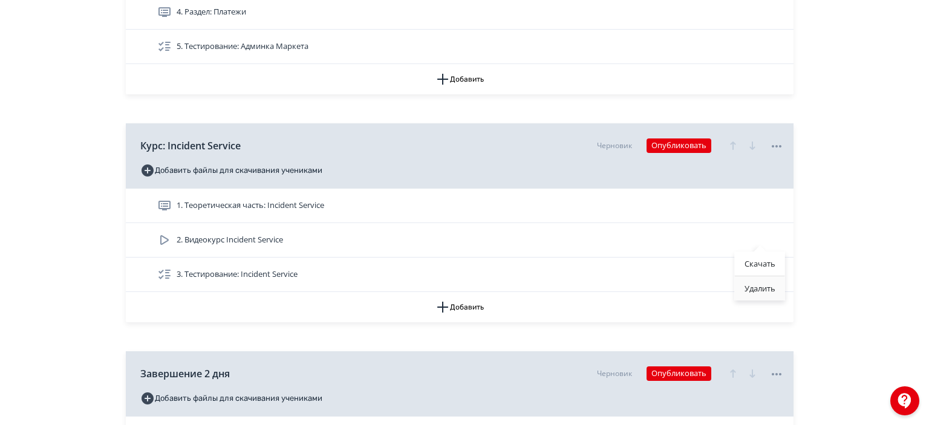
click at [773, 290] on div "Удалить" at bounding box center [760, 288] width 50 height 24
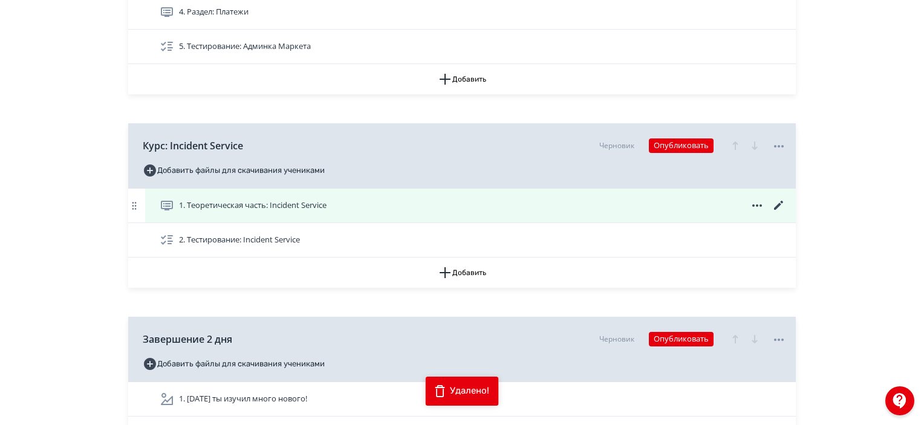
click at [774, 198] on icon at bounding box center [778, 205] width 15 height 15
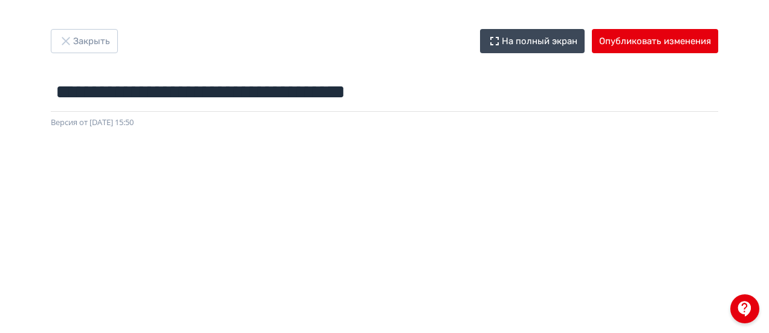
click at [117, 44] on div "Закрыть На полный экран Опубликовать изменения" at bounding box center [384, 41] width 667 height 24
click at [676, 47] on button "Опубликовать изменения" at bounding box center [655, 41] width 126 height 24
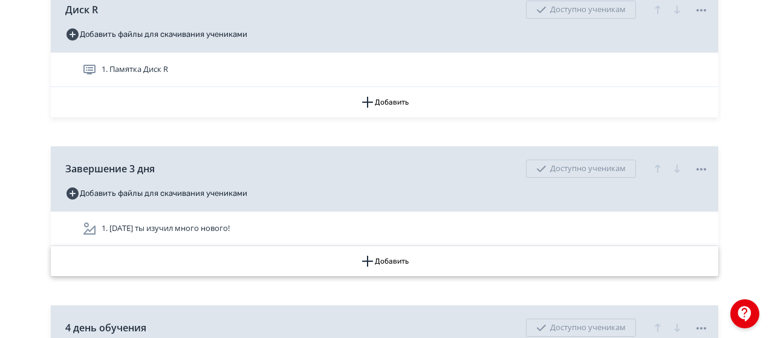
scroll to position [6771, 0]
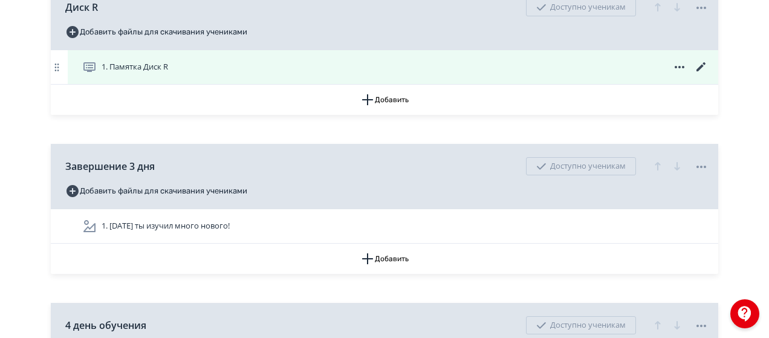
click at [702, 60] on icon at bounding box center [701, 67] width 15 height 15
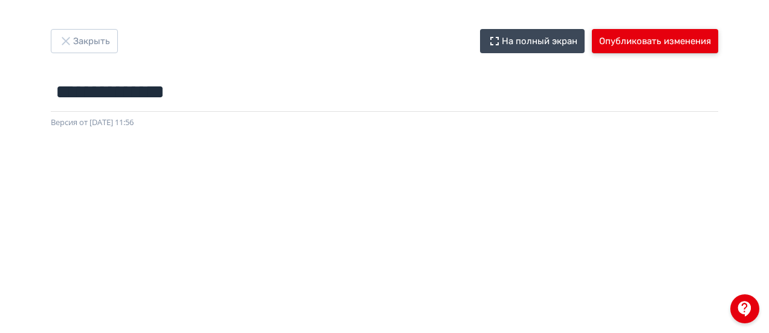
click at [620, 43] on button "Опубликовать изменения" at bounding box center [655, 41] width 126 height 24
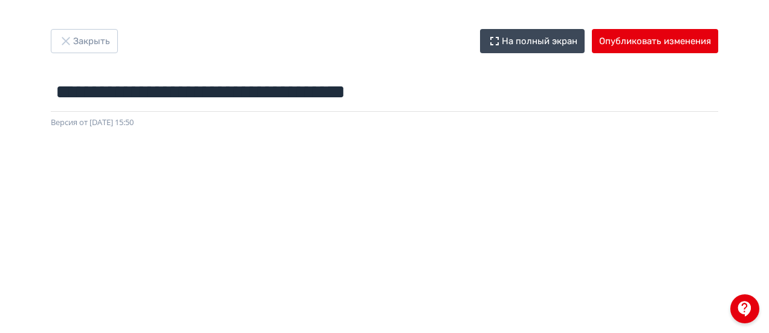
click at [234, 16] on div "**********" at bounding box center [384, 166] width 769 height 333
click at [115, 39] on button "Закрыть" at bounding box center [84, 41] width 67 height 24
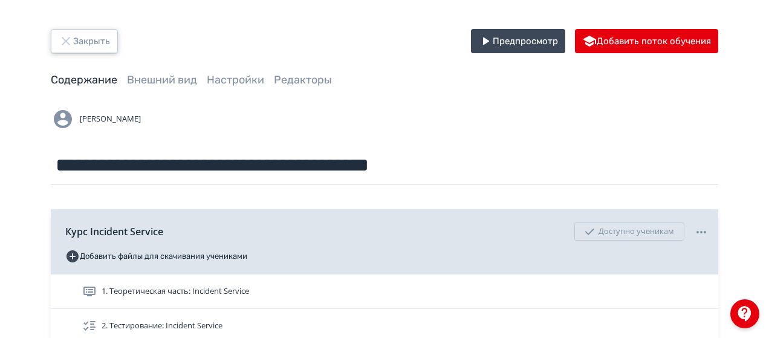
click at [100, 44] on button "Закрыть" at bounding box center [84, 41] width 67 height 24
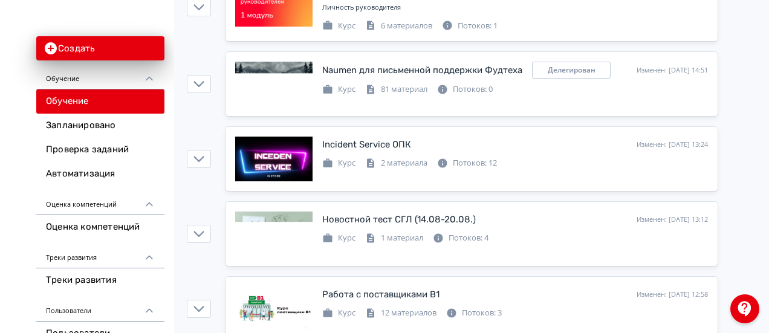
scroll to position [484, 0]
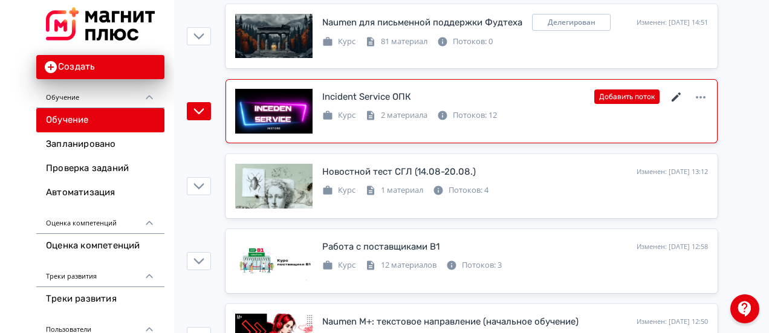
click at [672, 94] on icon at bounding box center [676, 97] width 15 height 15
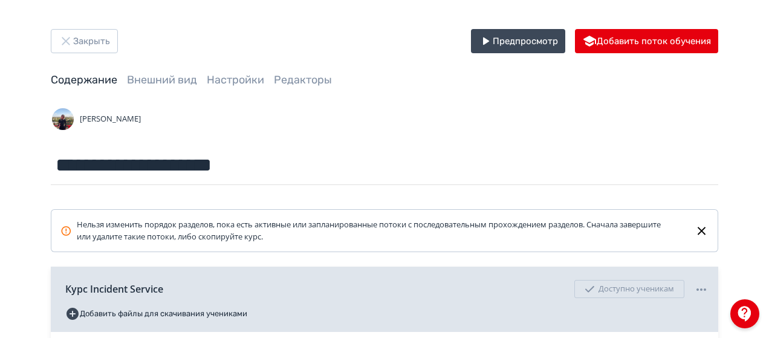
scroll to position [181, 0]
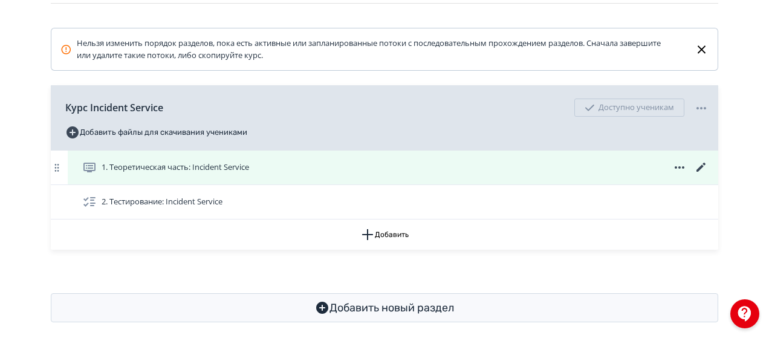
click at [702, 166] on icon at bounding box center [700, 167] width 9 height 9
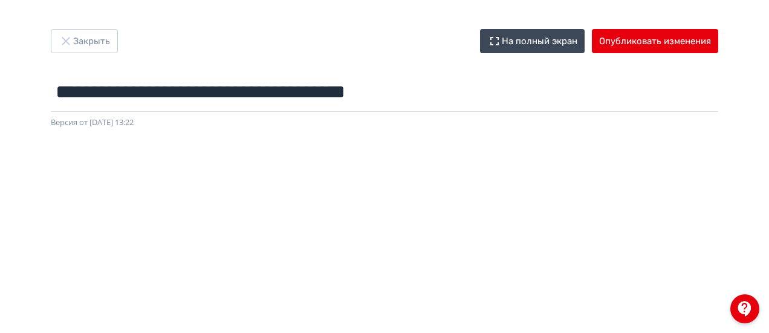
drag, startPoint x: 358, startPoint y: 142, endPoint x: 50, endPoint y: 25, distance: 329.9
click at [88, 37] on button "Закрыть" at bounding box center [84, 41] width 67 height 24
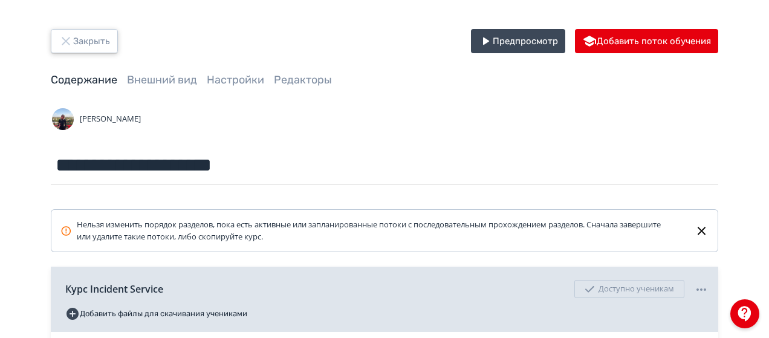
click at [99, 50] on button "Закрыть" at bounding box center [84, 41] width 67 height 24
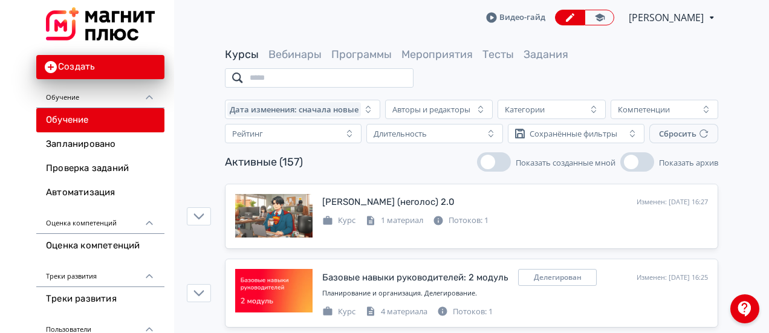
click at [323, 79] on input "search" at bounding box center [319, 77] width 189 height 19
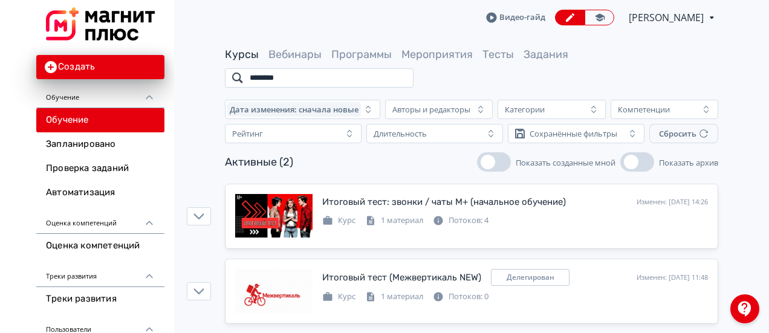
scroll to position [11, 0]
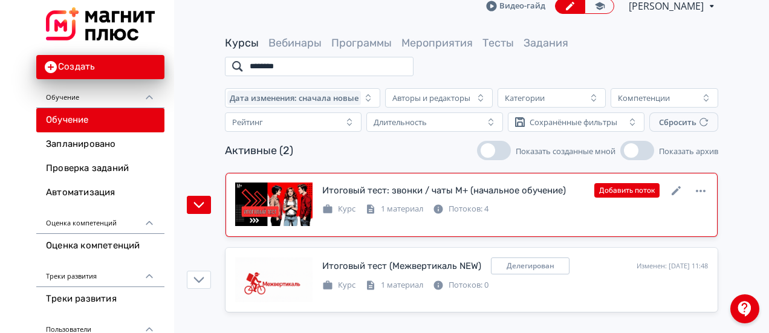
type input "********"
drag, startPoint x: 314, startPoint y: 60, endPoint x: 229, endPoint y: 63, distance: 85.3
click at [229, 63] on input "********" at bounding box center [319, 66] width 189 height 19
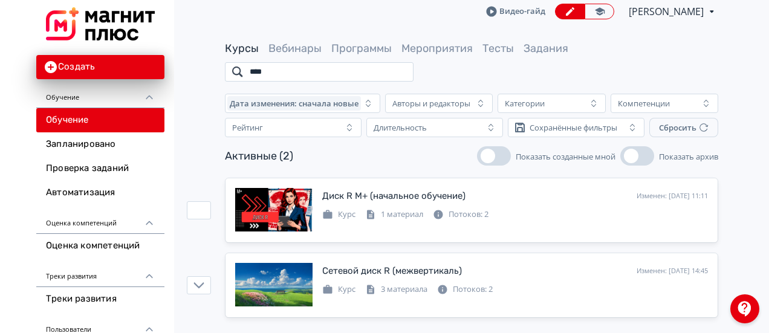
scroll to position [11, 0]
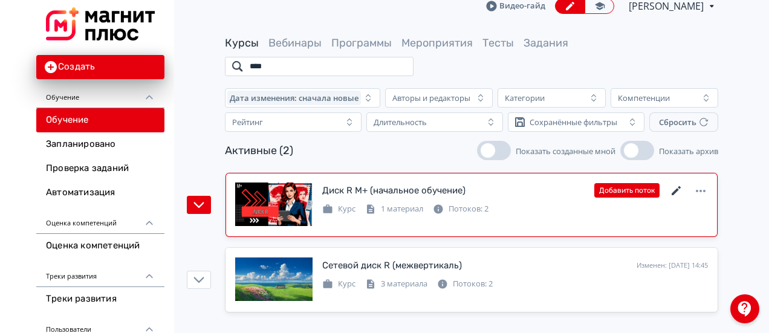
type input "****"
click at [677, 189] on icon at bounding box center [676, 190] width 9 height 9
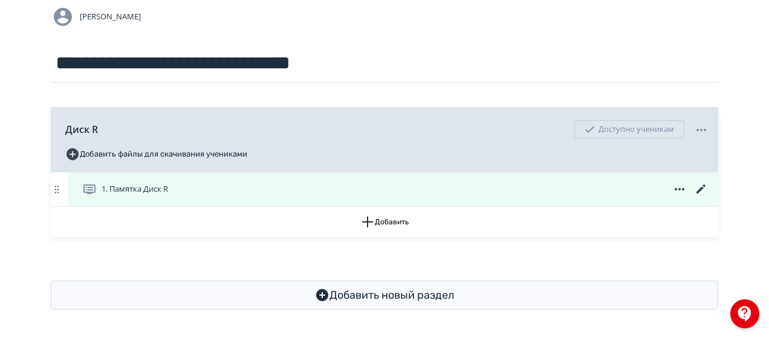
click at [705, 188] on icon at bounding box center [701, 189] width 15 height 15
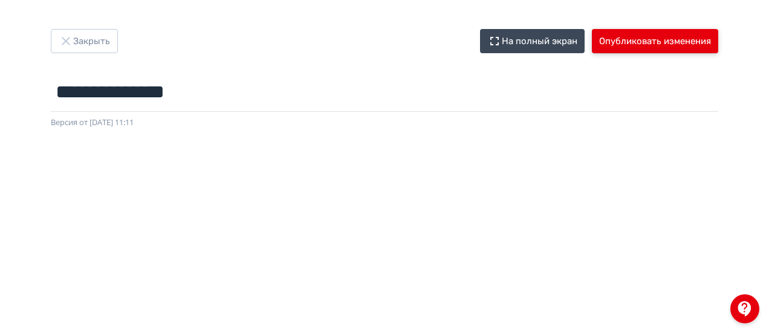
click at [649, 38] on button "Опубликовать изменения" at bounding box center [655, 41] width 126 height 24
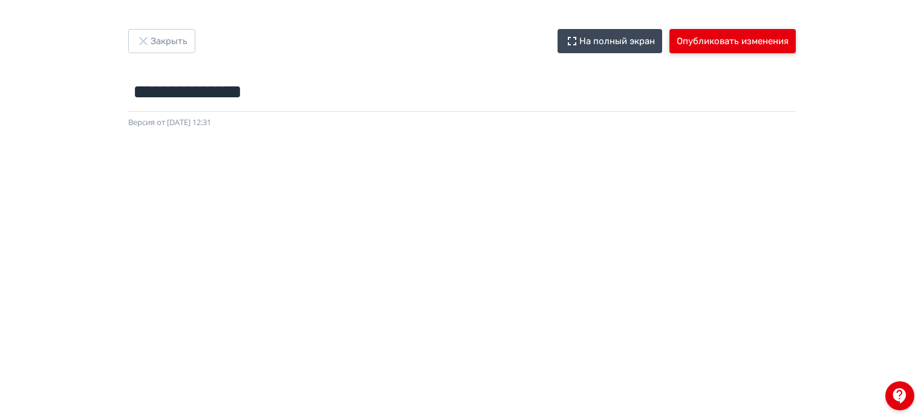
drag, startPoint x: 715, startPoint y: 44, endPoint x: 734, endPoint y: 39, distance: 19.2
click at [716, 44] on button "Опубликовать изменения" at bounding box center [732, 41] width 126 height 24
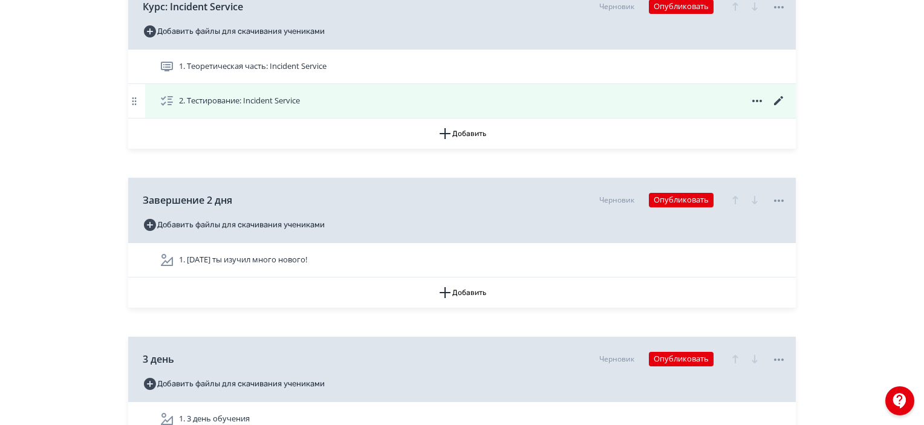
scroll to position [2237, 0]
